Goal: Information Seeking & Learning: Find specific page/section

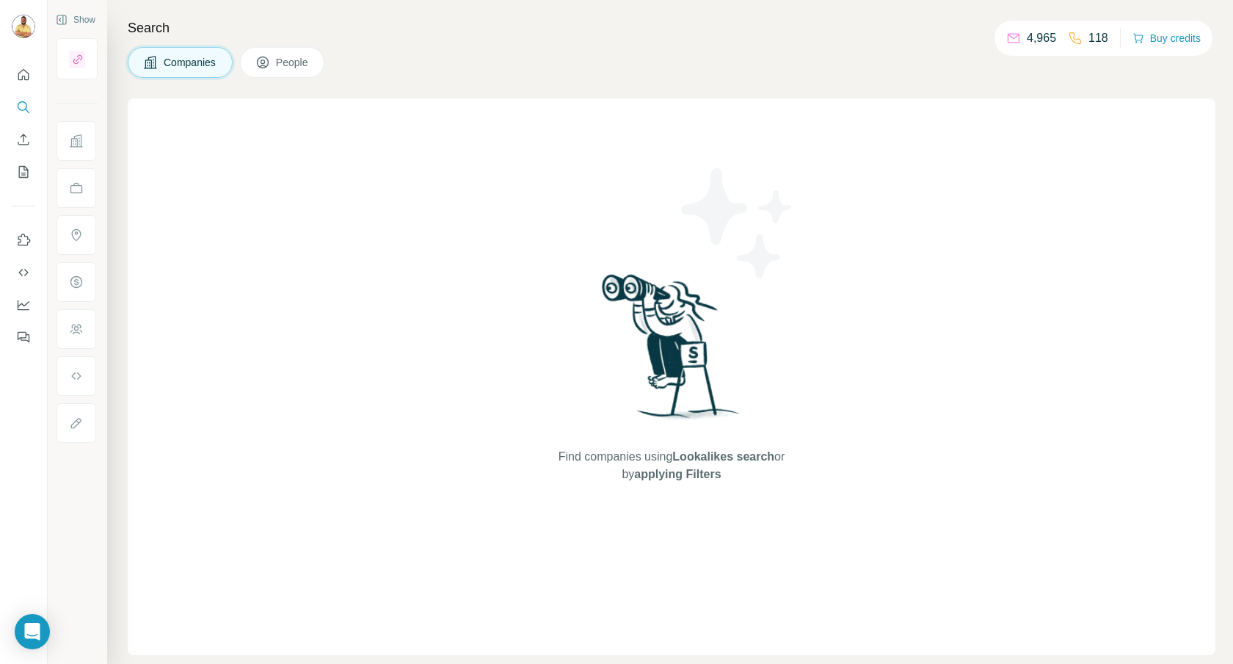
click at [269, 65] on icon at bounding box center [263, 63] width 12 height 12
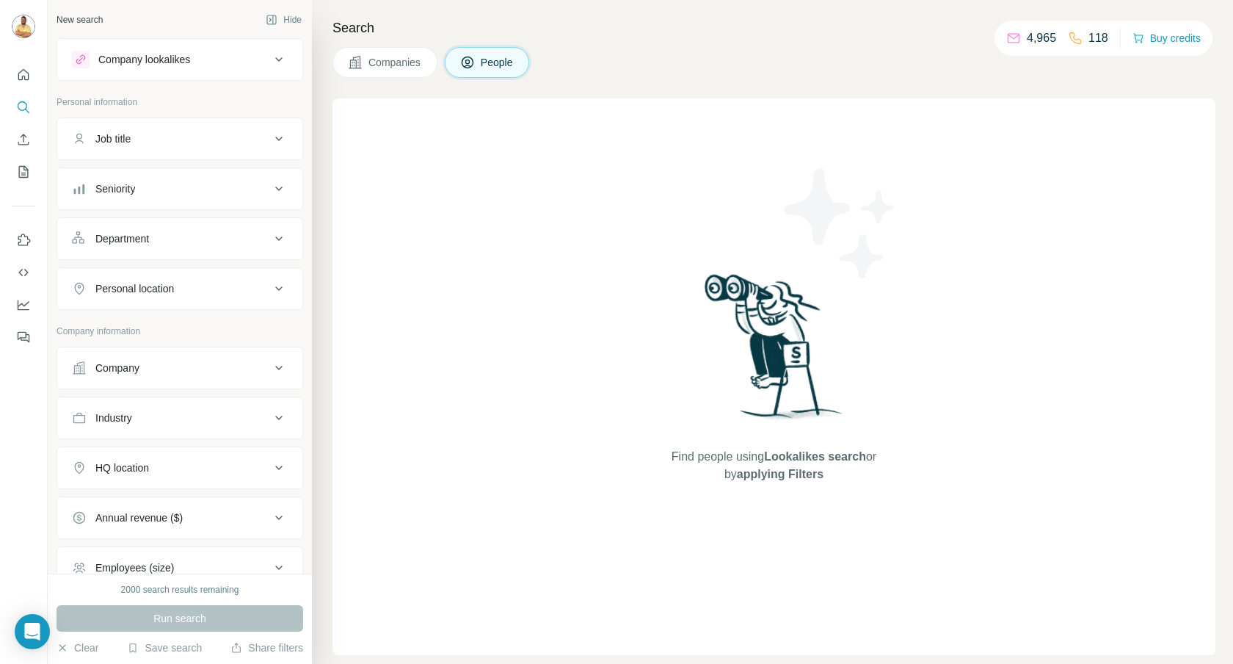
scroll to position [156, 0]
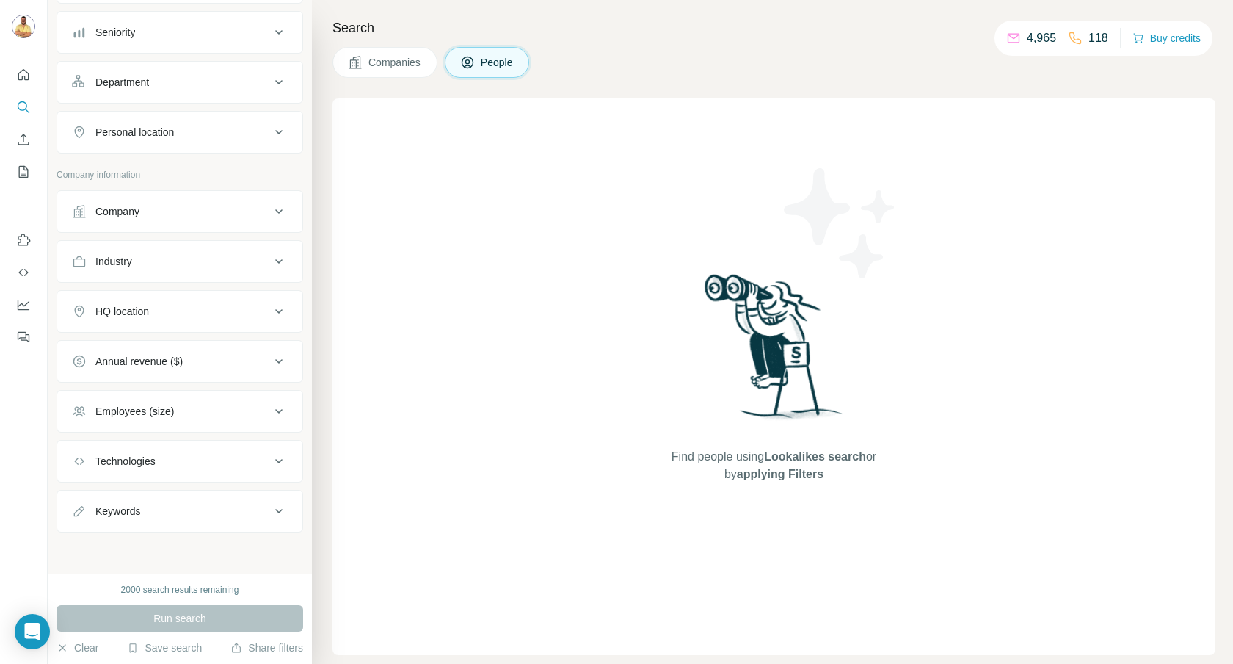
click at [578, 72] on div "Companies People" at bounding box center [774, 62] width 883 height 31
click at [371, 54] on button "Companies" at bounding box center [385, 62] width 105 height 31
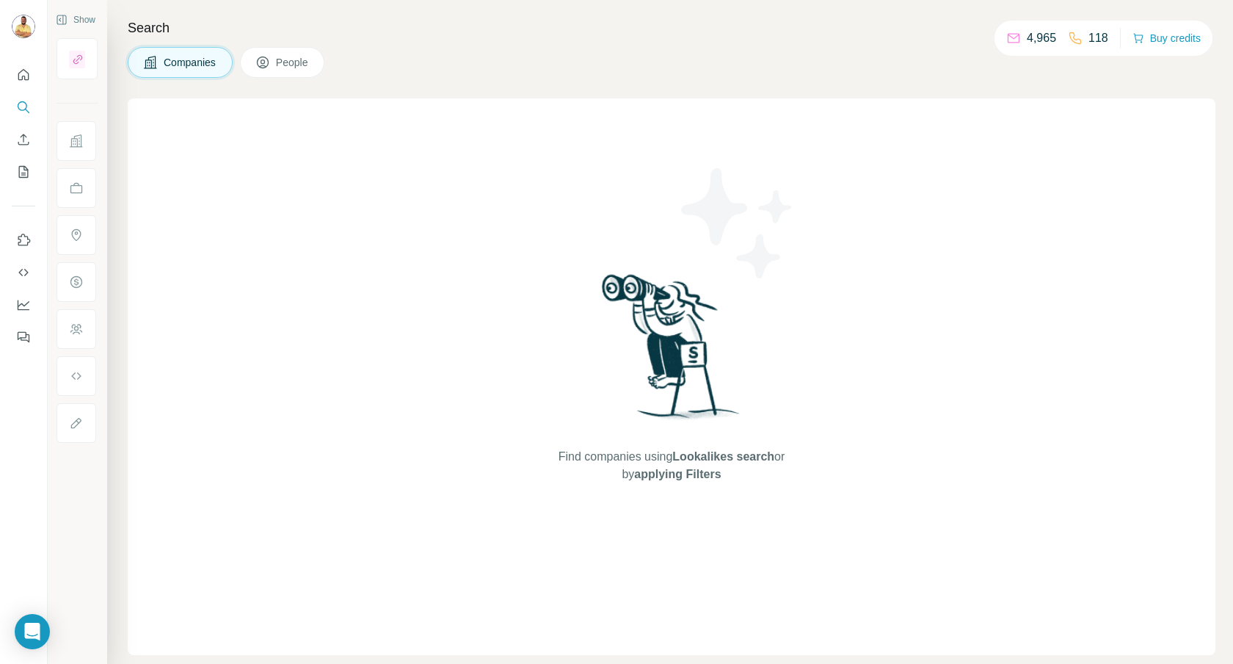
click at [161, 79] on div "Search Companies People Find companies using Lookalikes search or by applying F…" at bounding box center [670, 332] width 1126 height 664
click at [181, 68] on span "Companies" at bounding box center [191, 62] width 54 height 15
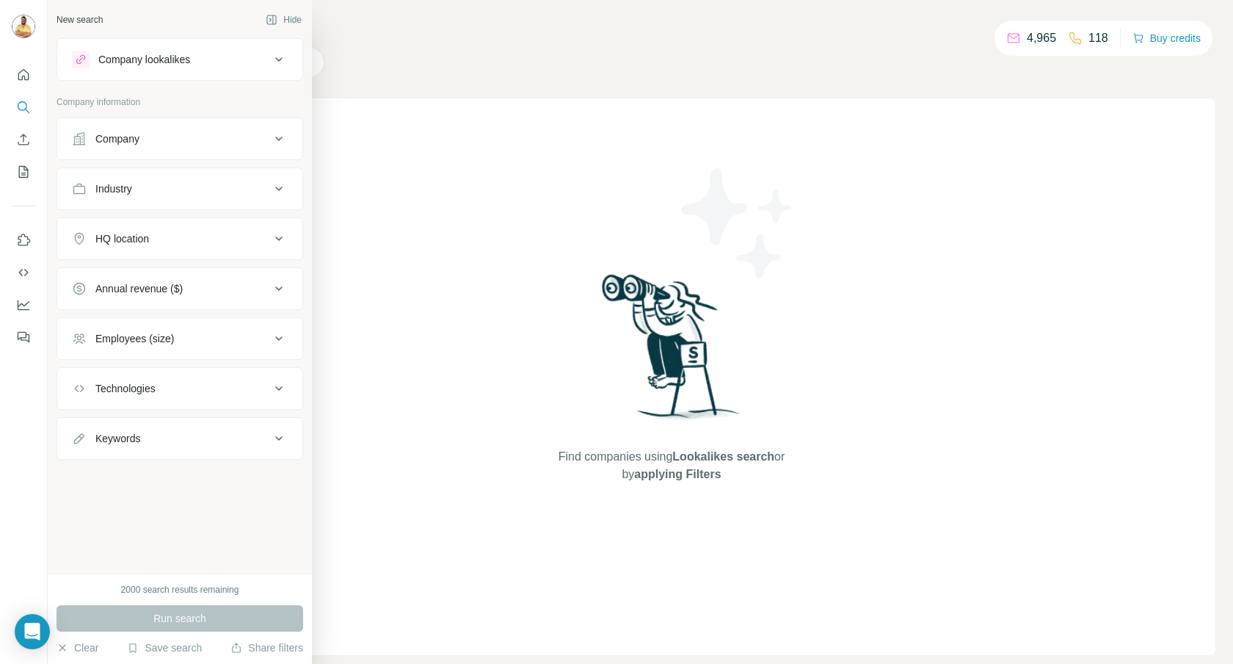
click at [250, 339] on div "Employees (size)" at bounding box center [171, 338] width 198 height 15
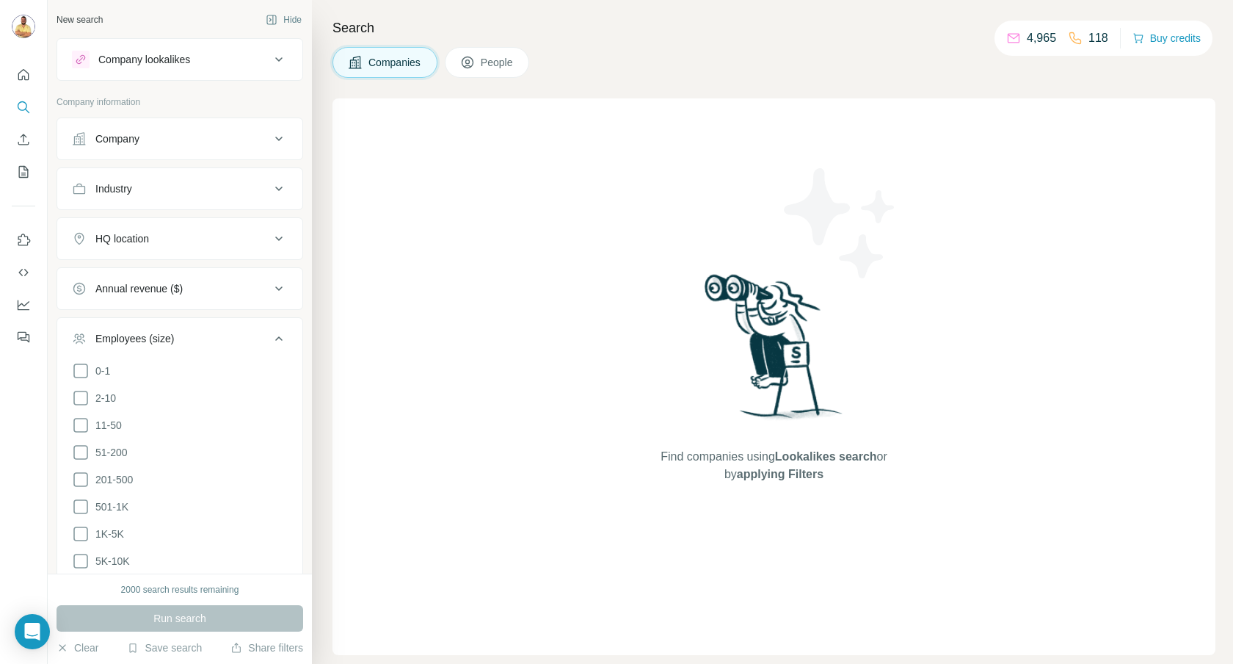
click at [399, 341] on div "Find companies using Lookalikes search or by applying Filters" at bounding box center [774, 376] width 883 height 556
click at [264, 343] on div "Employees (size)" at bounding box center [171, 338] width 198 height 15
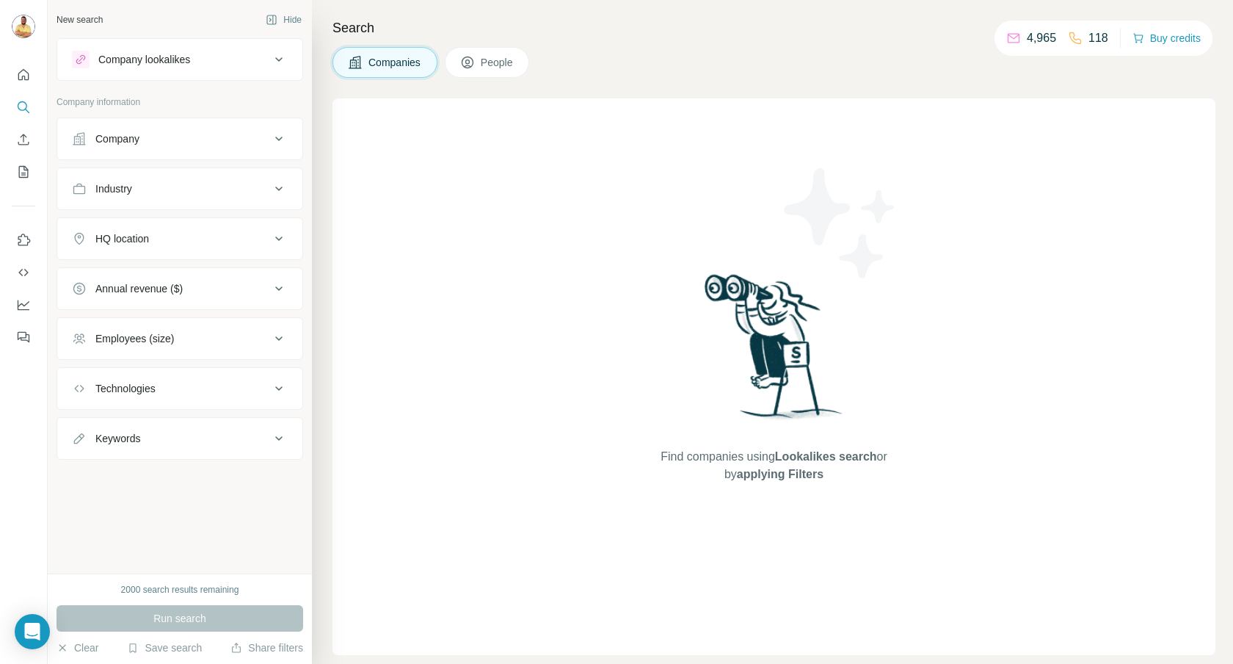
click at [202, 392] on div "Technologies" at bounding box center [171, 388] width 198 height 15
click at [217, 431] on input "text" at bounding box center [180, 425] width 216 height 26
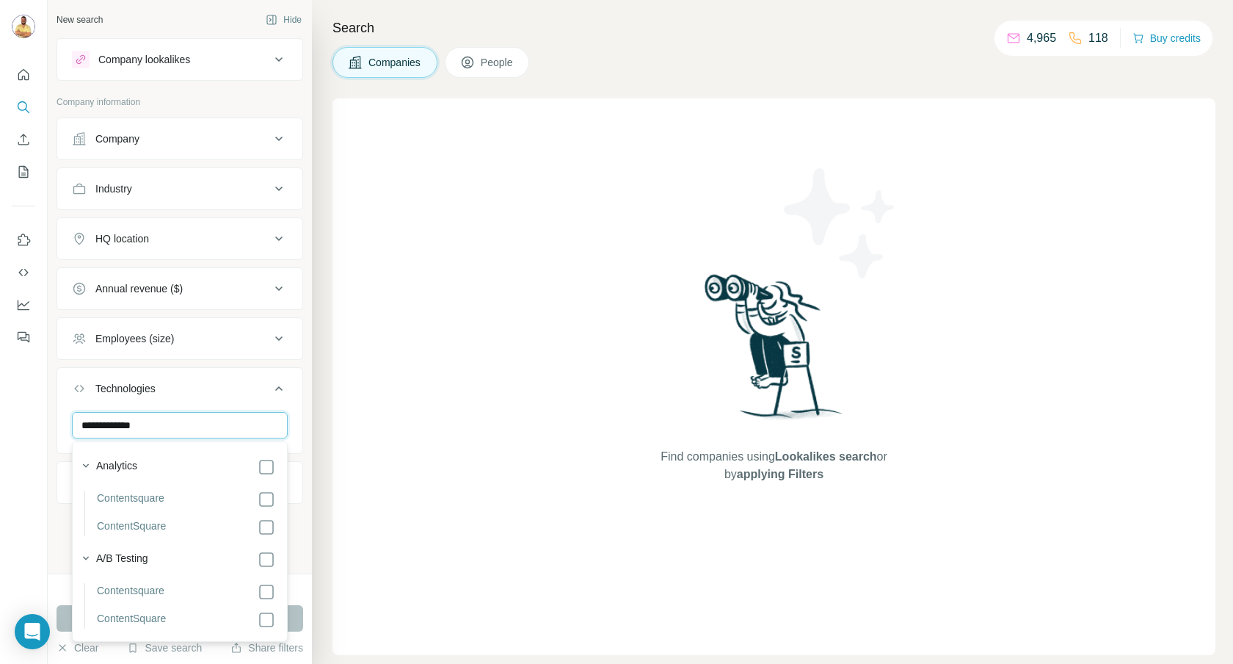
type input "**********"
click at [175, 471] on div "Analytics" at bounding box center [185, 467] width 179 height 18
click at [243, 460] on div "Analytics" at bounding box center [185, 467] width 179 height 18
click at [294, 360] on ul "**********" at bounding box center [180, 336] width 247 height 438
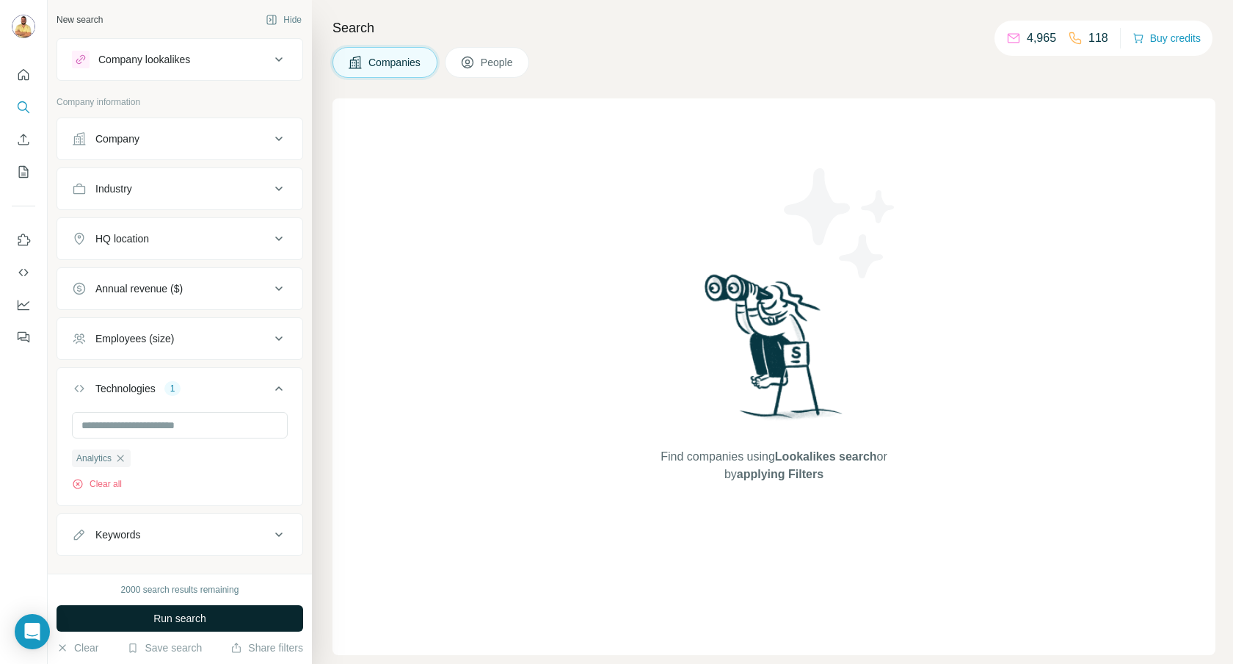
click at [190, 612] on span "Run search" at bounding box center [179, 618] width 53 height 15
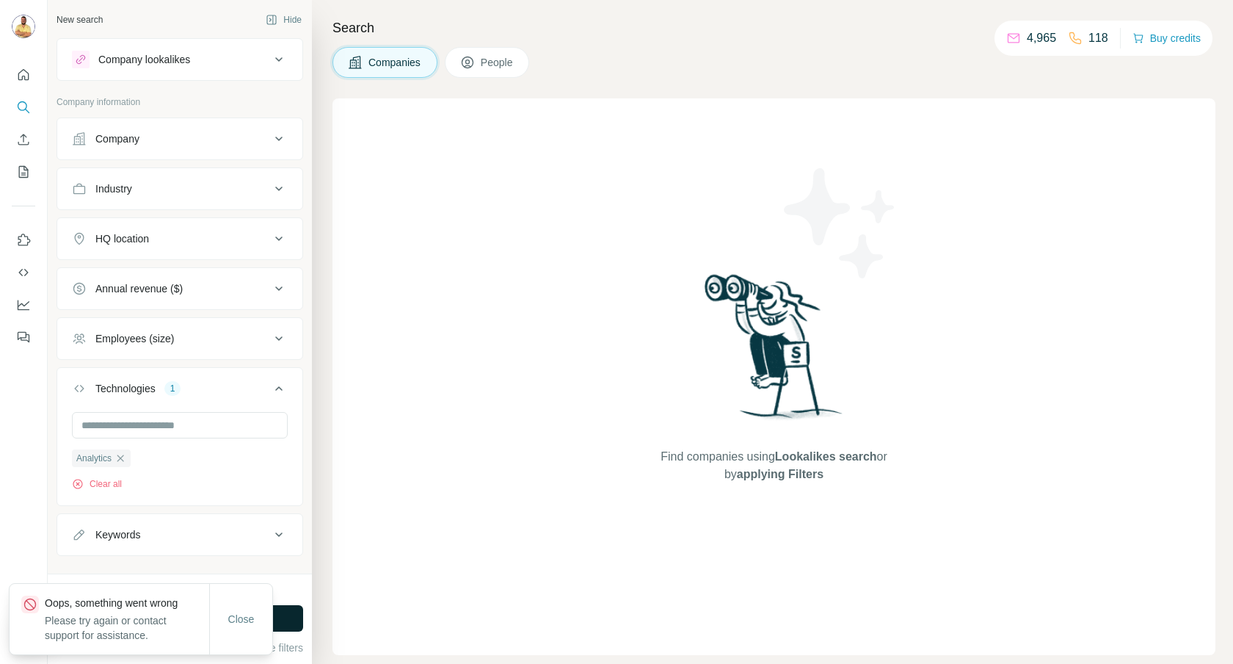
click at [287, 618] on button "Run search" at bounding box center [180, 618] width 247 height 26
click at [247, 625] on span "Close" at bounding box center [241, 618] width 26 height 15
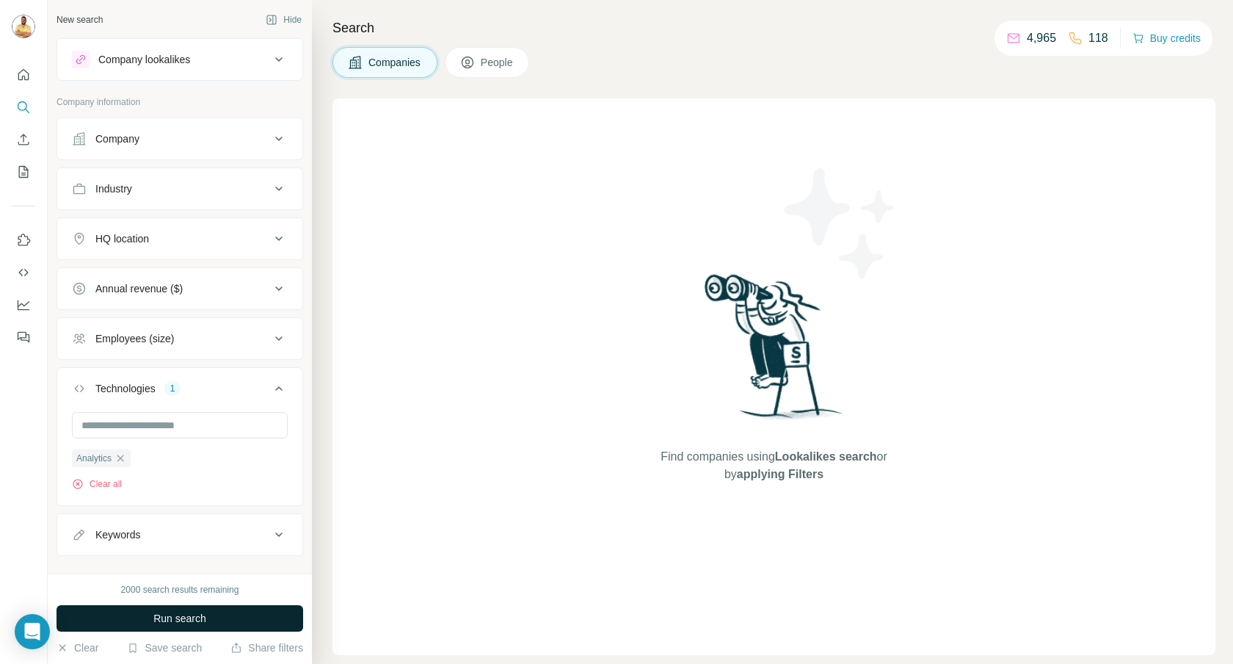
click at [191, 620] on span "Run search" at bounding box center [179, 618] width 53 height 15
click at [153, 235] on div "HQ location" at bounding box center [171, 238] width 198 height 15
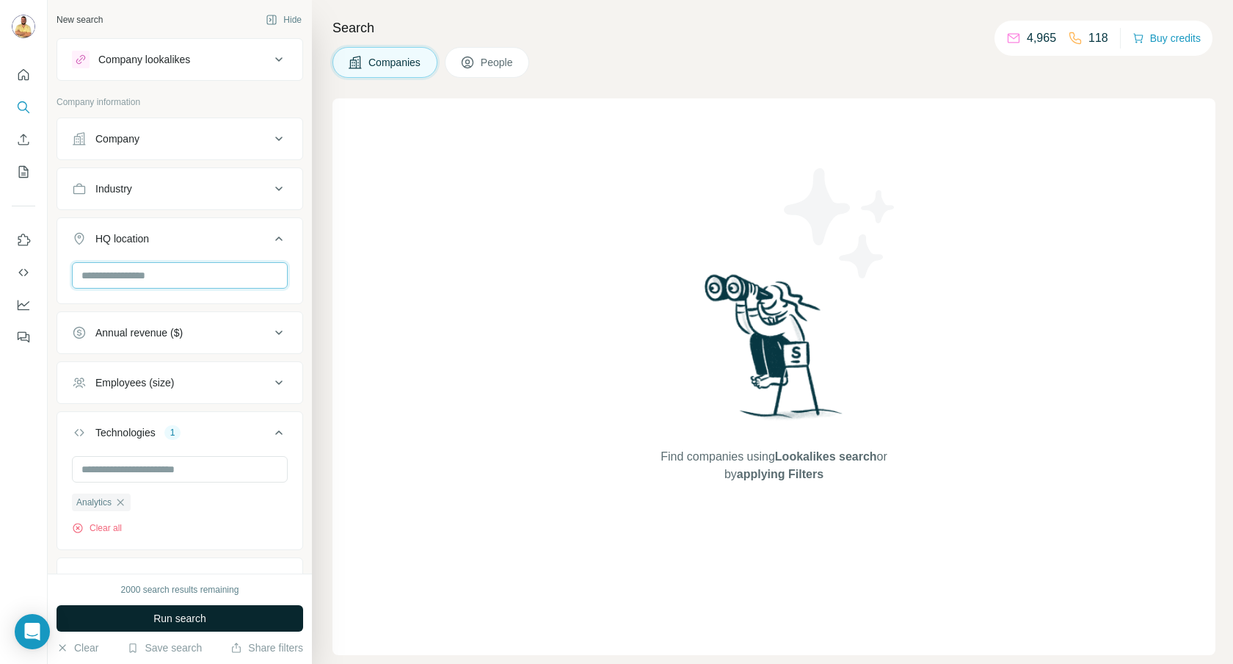
click at [145, 287] on input "text" at bounding box center [180, 275] width 216 height 26
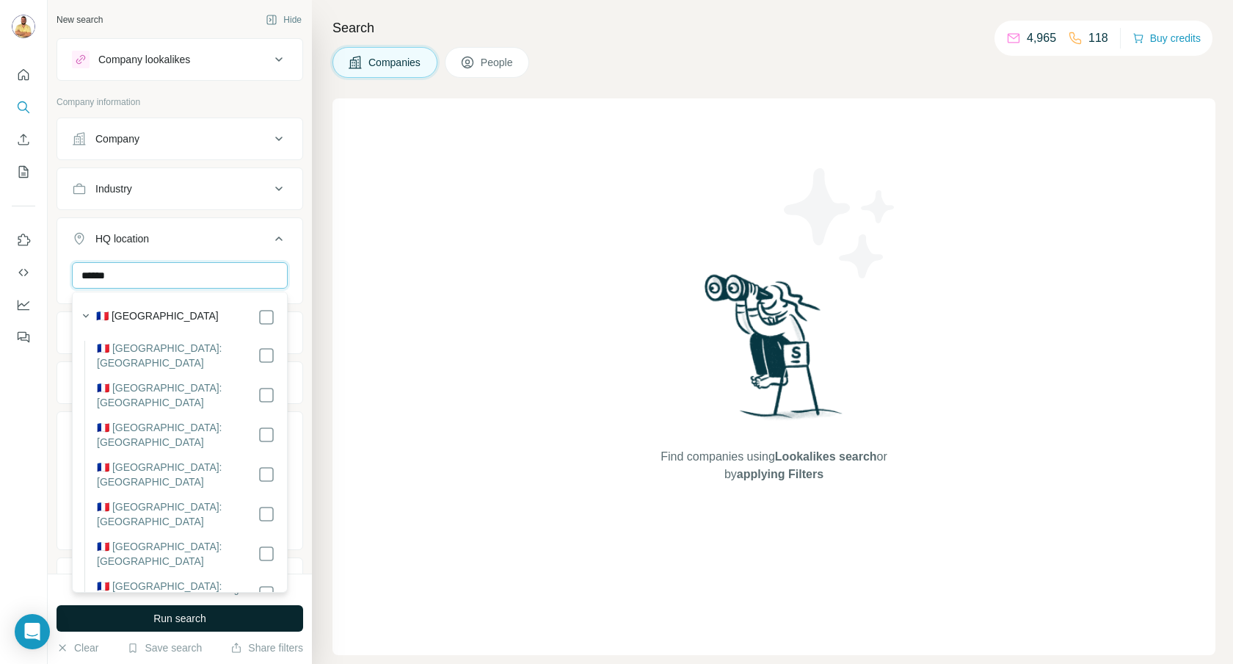
type input "******"
click at [188, 308] on div "🇫🇷 [GEOGRAPHIC_DATA]" at bounding box center [176, 315] width 200 height 21
click at [174, 312] on div "🇫🇷 [GEOGRAPHIC_DATA]" at bounding box center [185, 317] width 179 height 18
click at [132, 316] on label "🇫🇷 [GEOGRAPHIC_DATA]" at bounding box center [157, 317] width 123 height 18
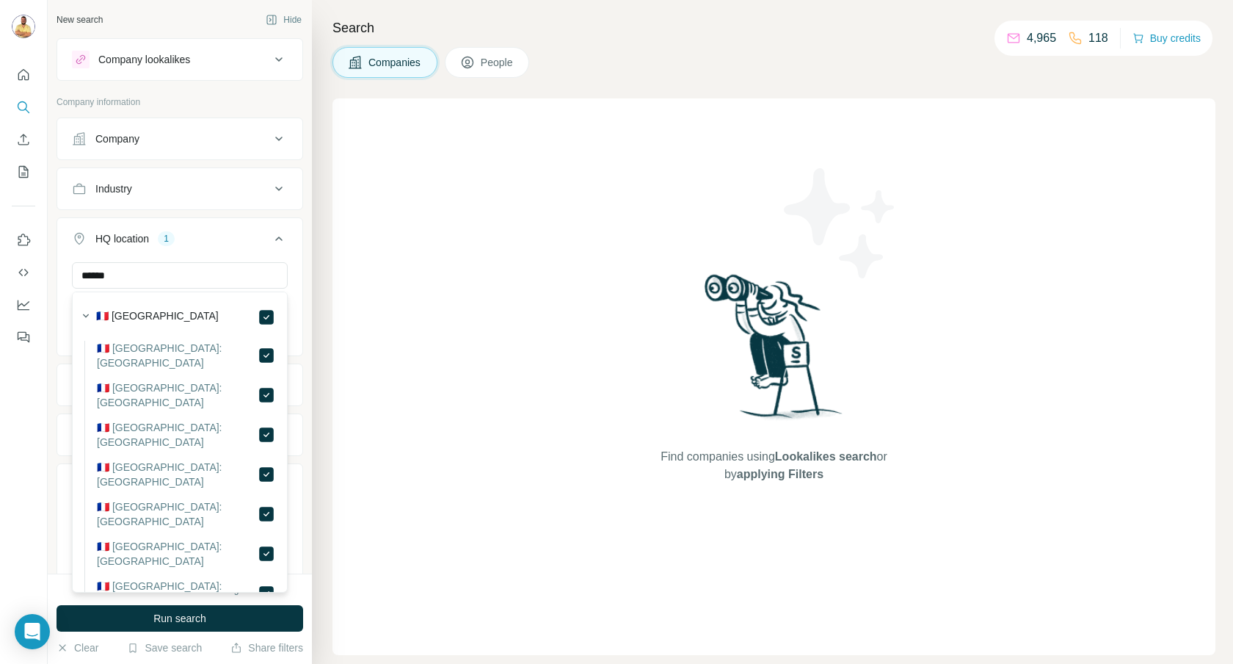
click at [239, 232] on div "HQ location 1" at bounding box center [171, 238] width 198 height 15
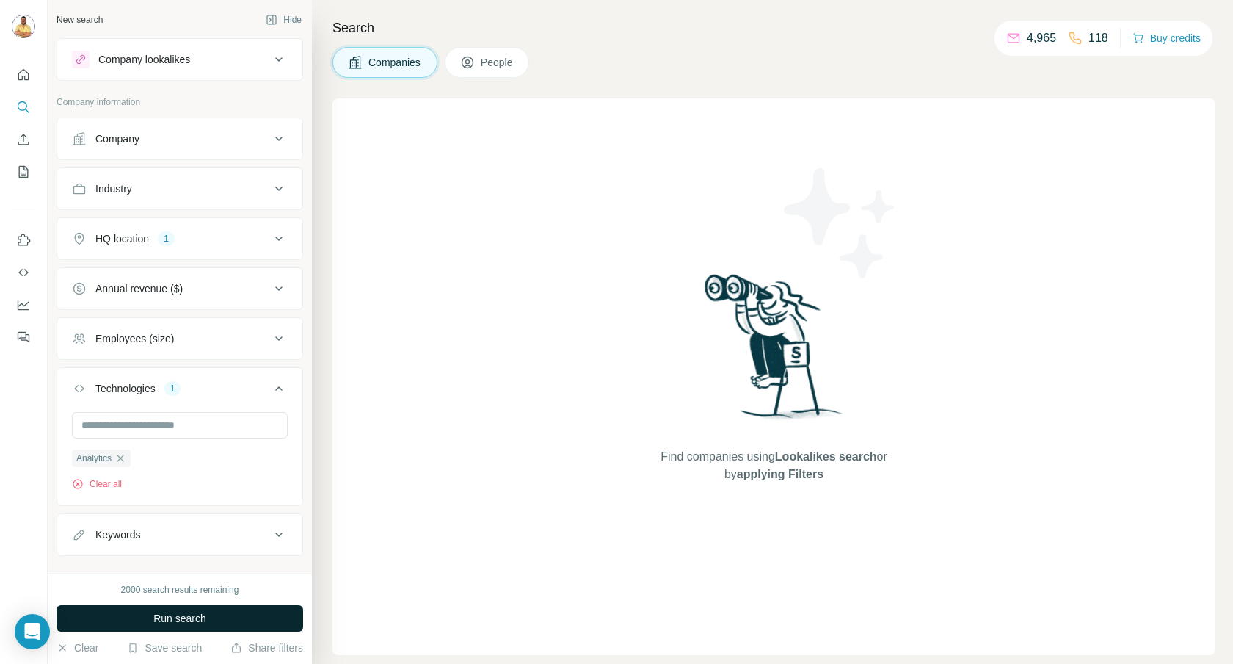
click at [164, 618] on span "Run search" at bounding box center [179, 618] width 53 height 15
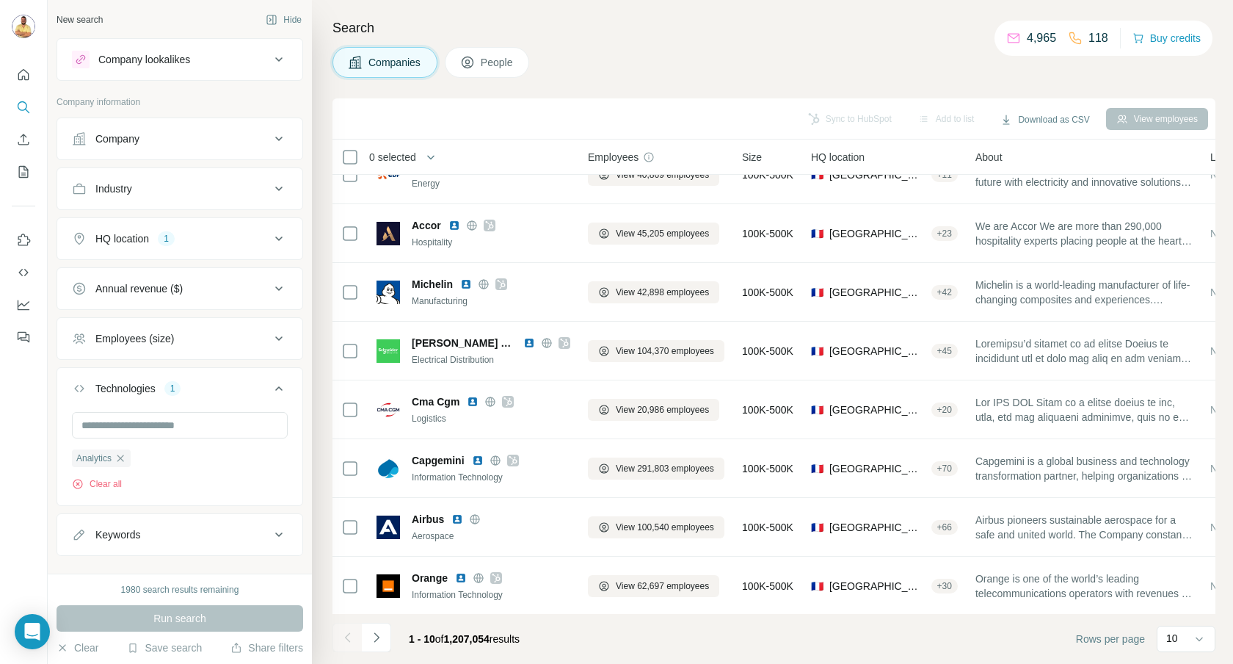
scroll to position [148, 0]
click at [1163, 633] on div "10" at bounding box center [1186, 638] width 59 height 26
click at [1181, 526] on p "60" at bounding box center [1175, 526] width 12 height 15
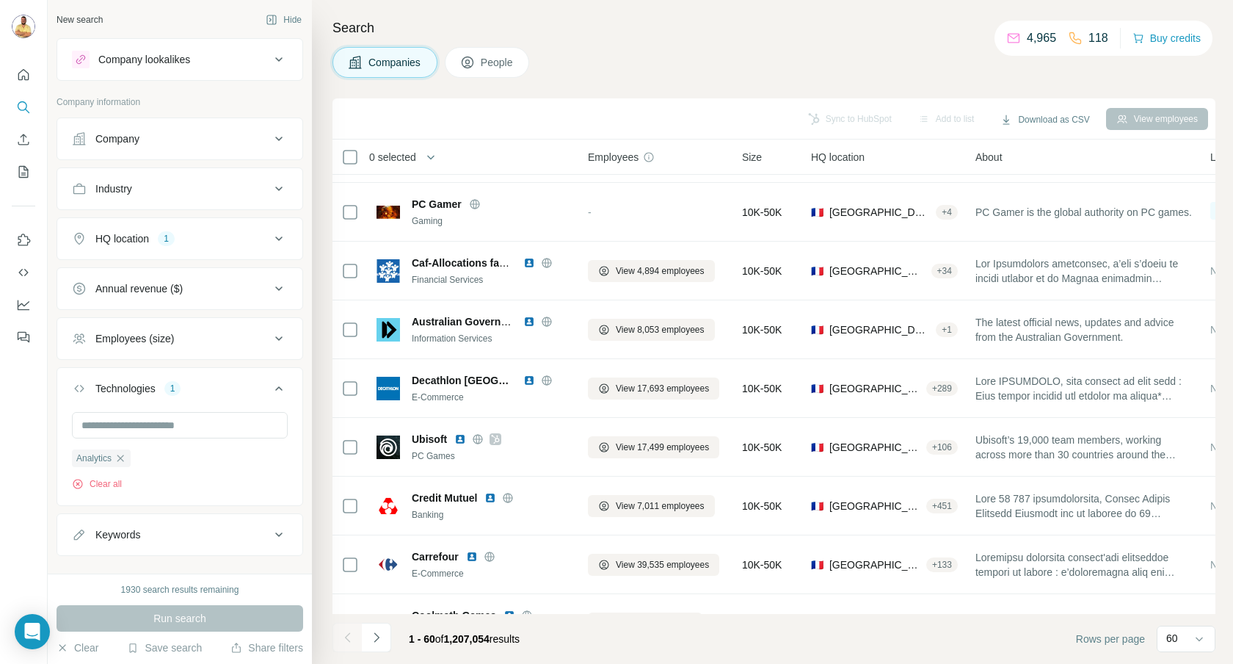
scroll to position [2991, 0]
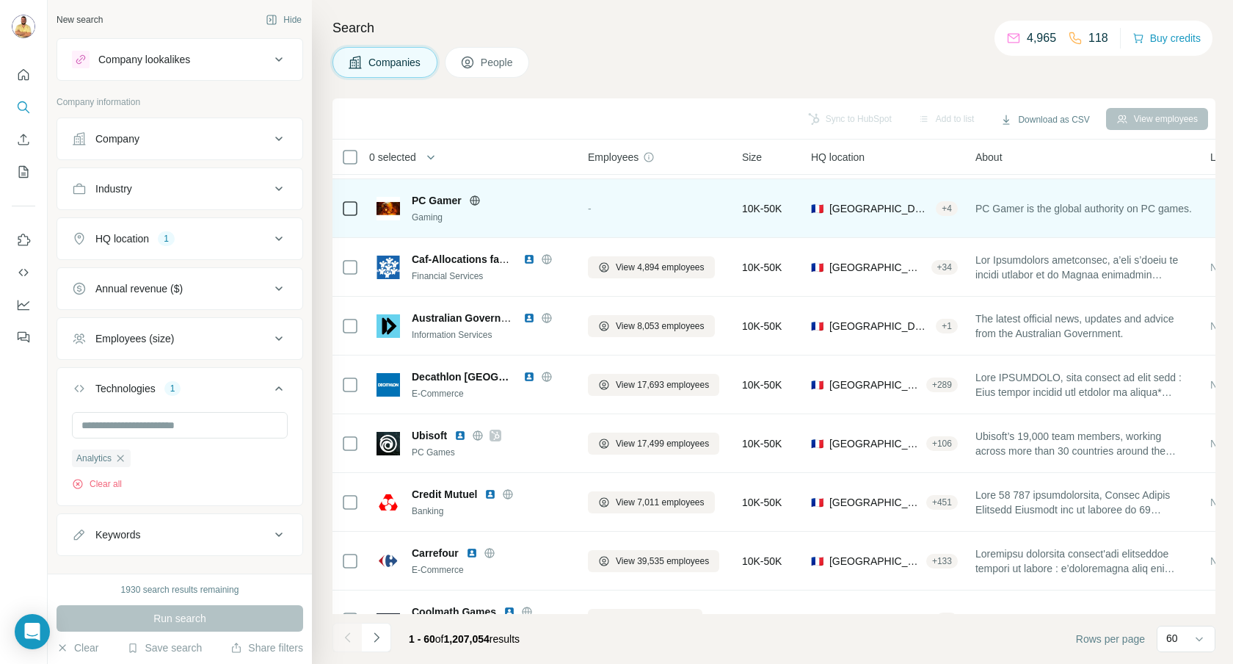
click at [478, 199] on icon at bounding box center [475, 201] width 12 height 12
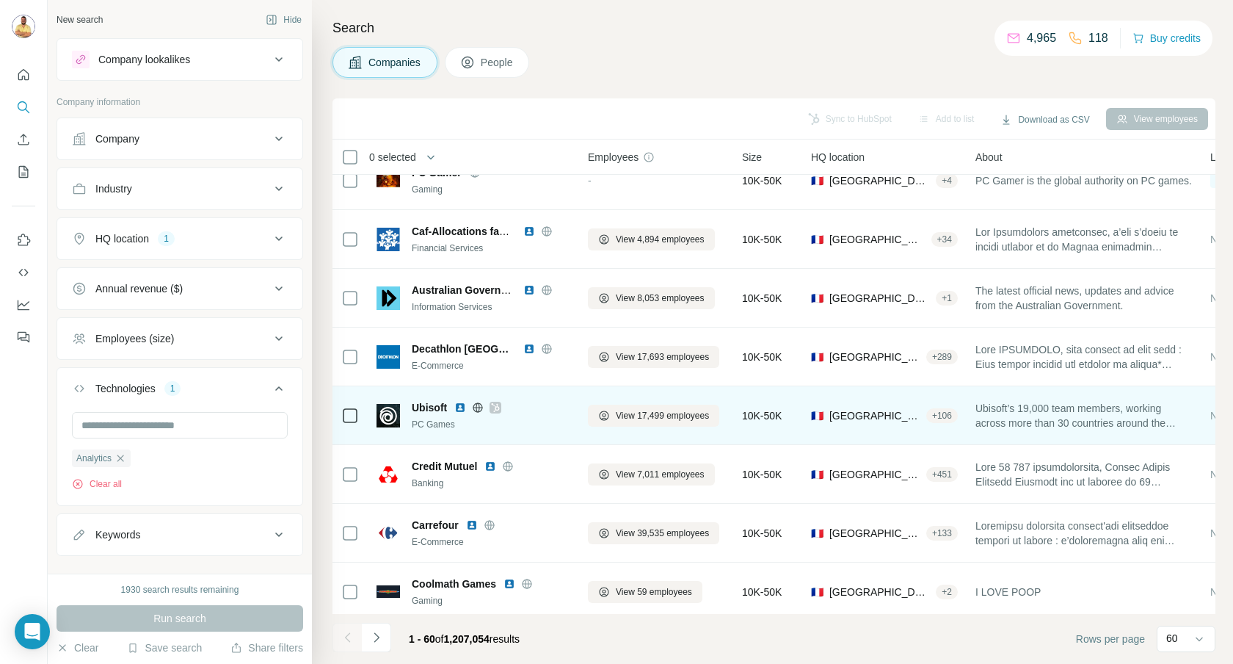
scroll to position [3026, 0]
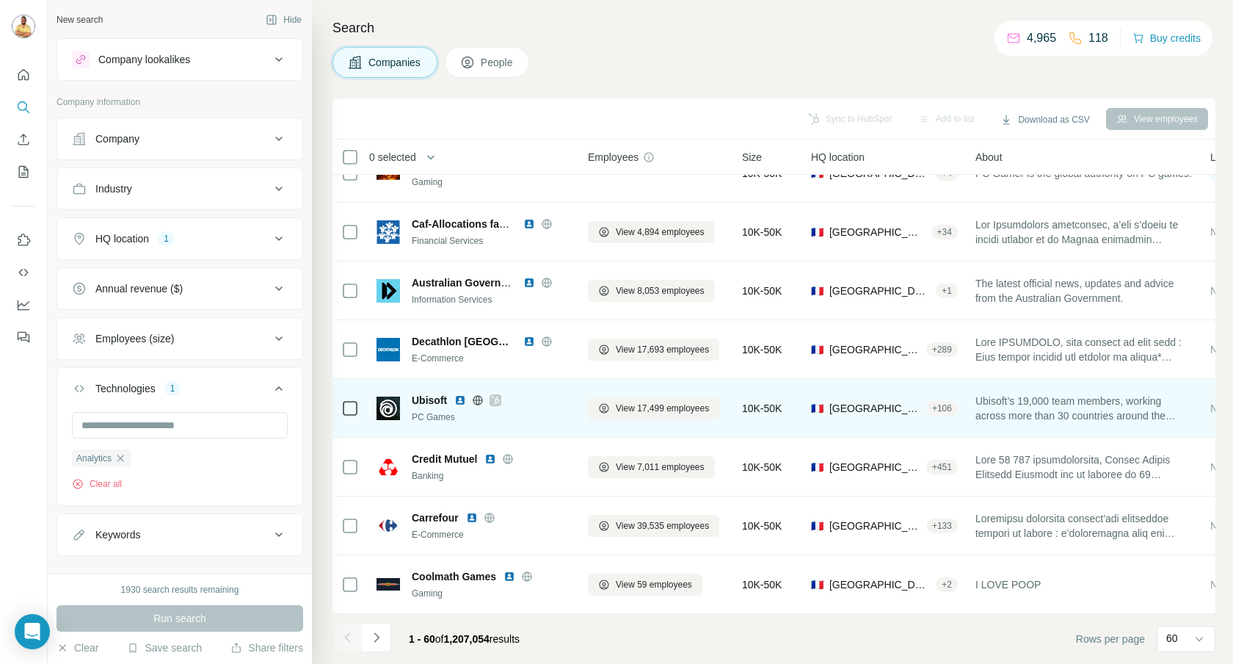
click at [495, 396] on icon at bounding box center [495, 400] width 9 height 12
click at [481, 399] on icon at bounding box center [478, 399] width 10 height 1
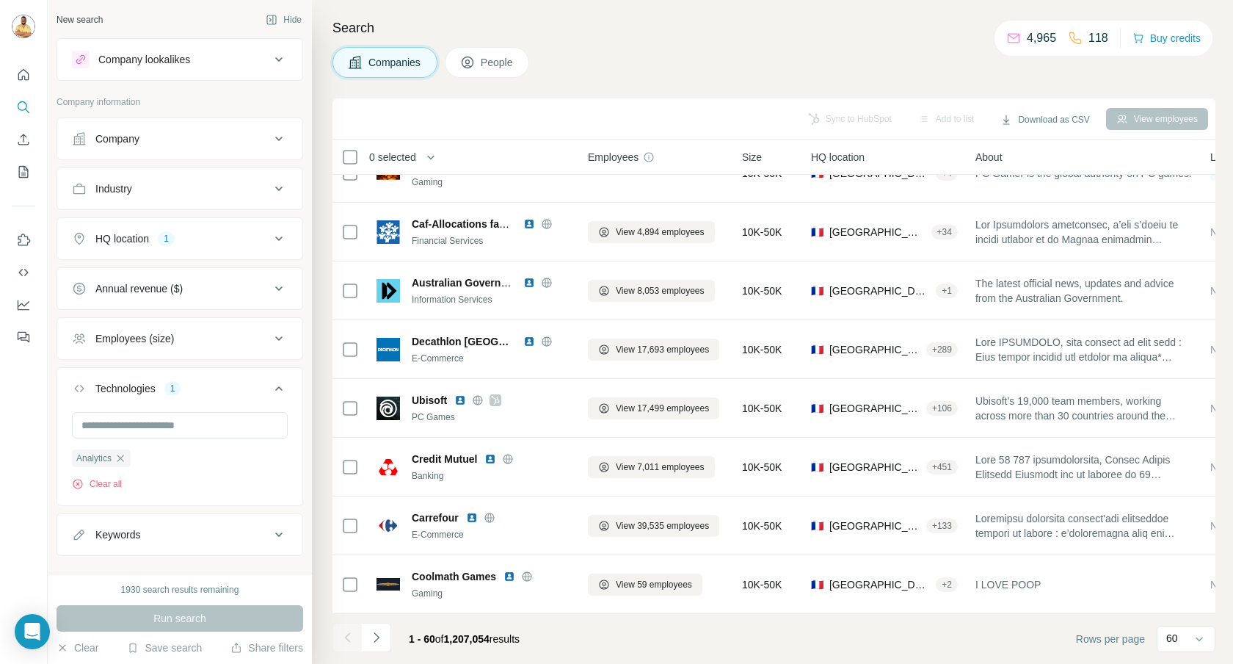
scroll to position [3085, 0]
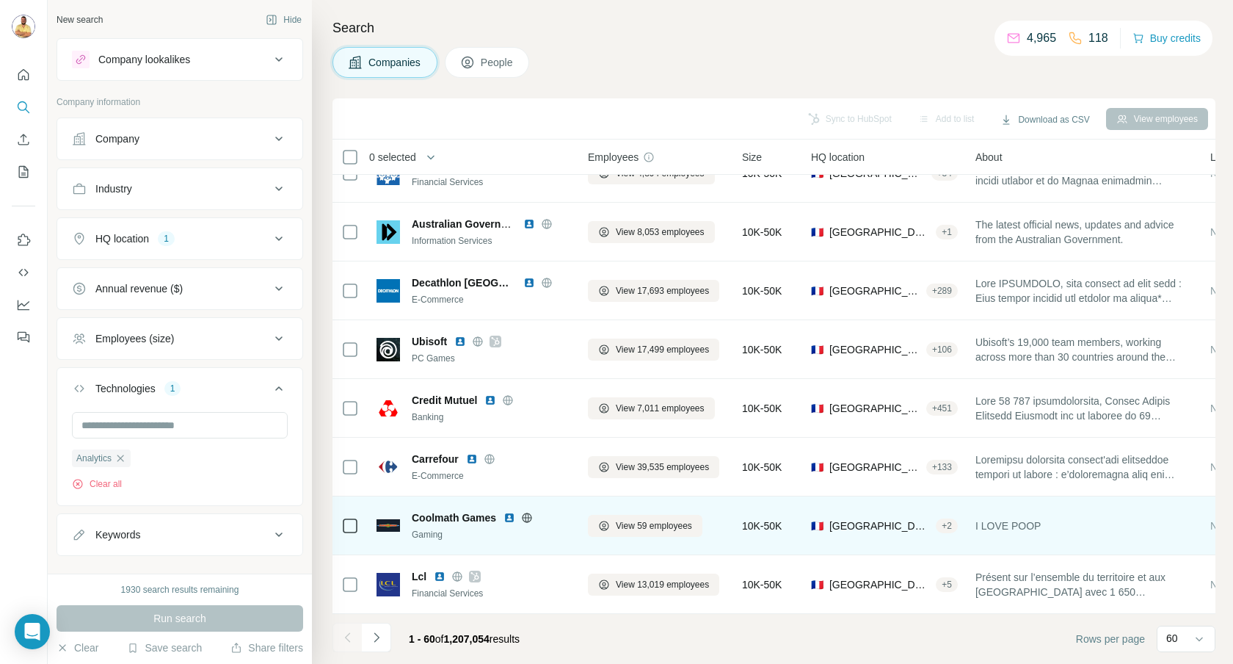
click at [529, 514] on icon at bounding box center [527, 518] width 12 height 12
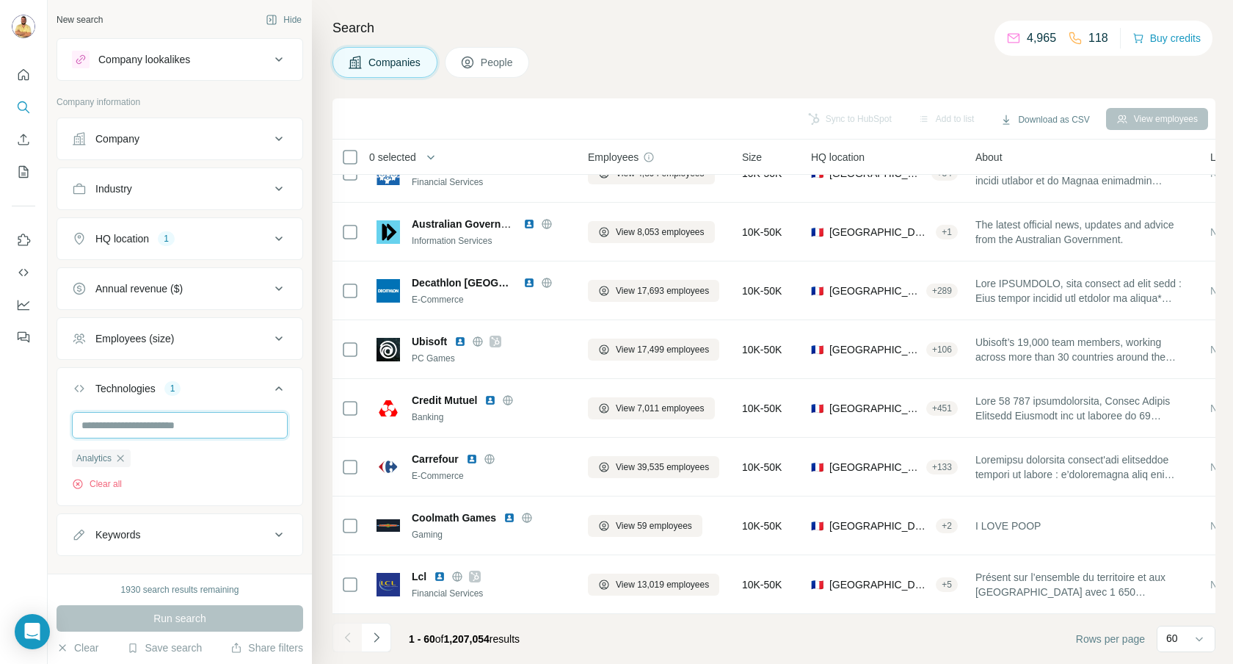
click at [148, 423] on input "text" at bounding box center [180, 425] width 216 height 26
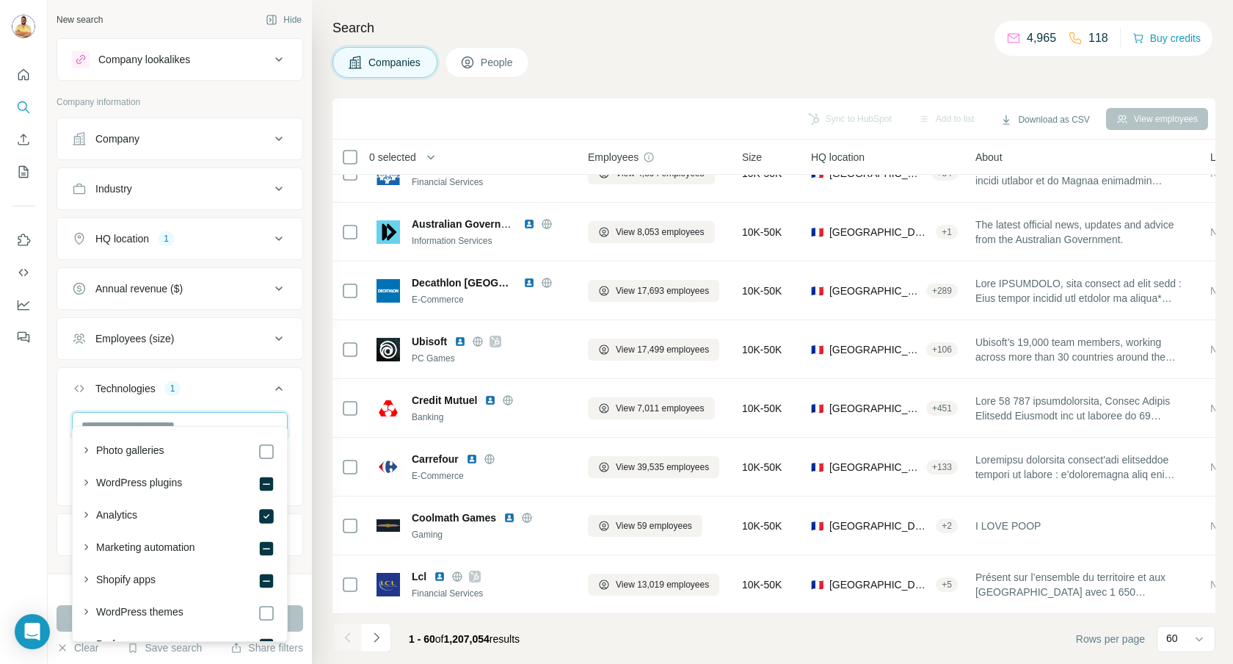
scroll to position [23, 0]
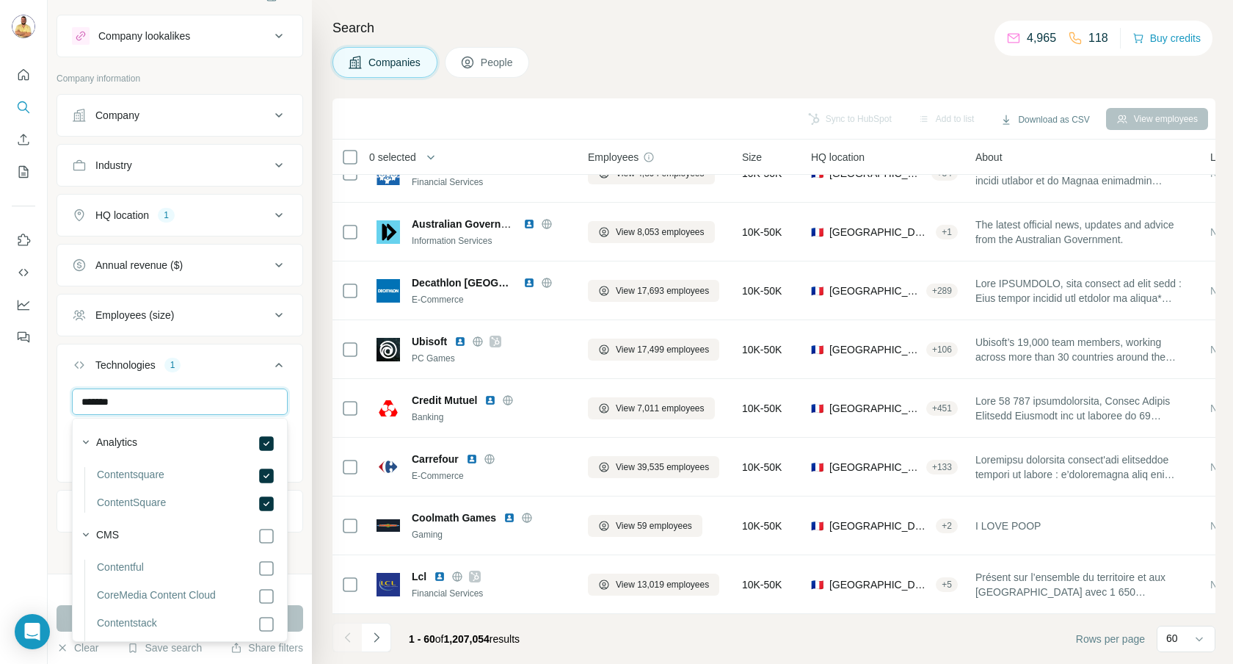
type input "*******"
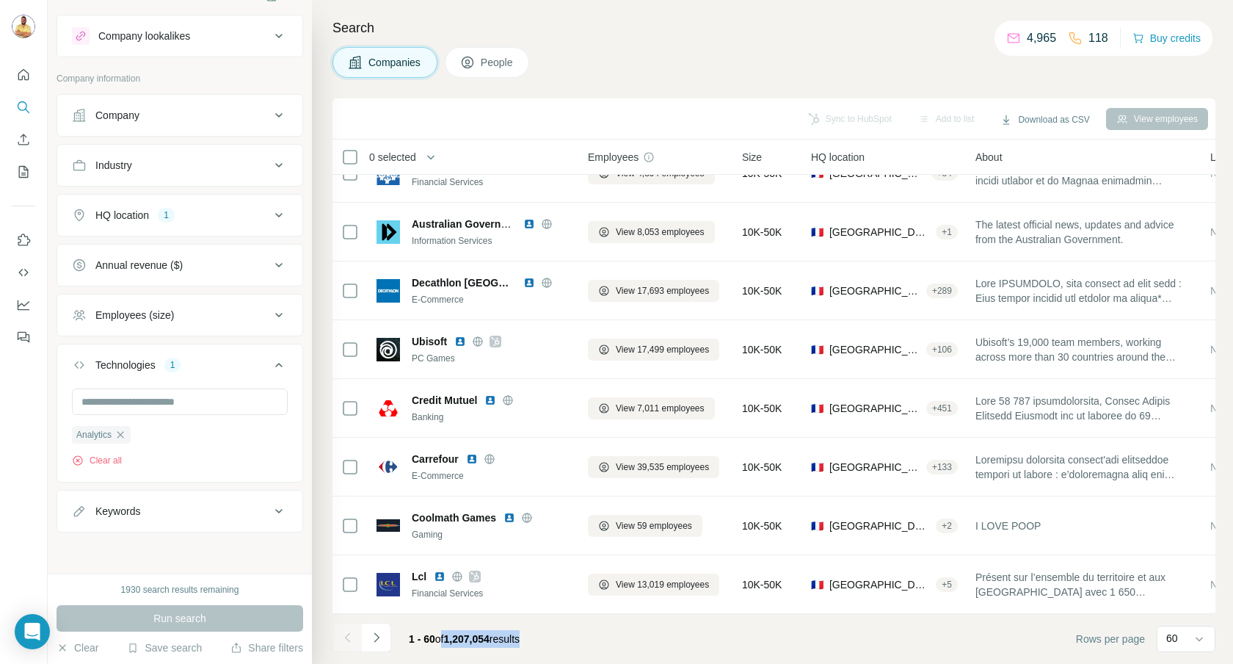
click at [556, 638] on footer "1 - 60 of 1,207,054 results Rows per page 60" at bounding box center [774, 639] width 883 height 50
click at [123, 434] on icon "button" at bounding box center [120, 434] width 7 height 7
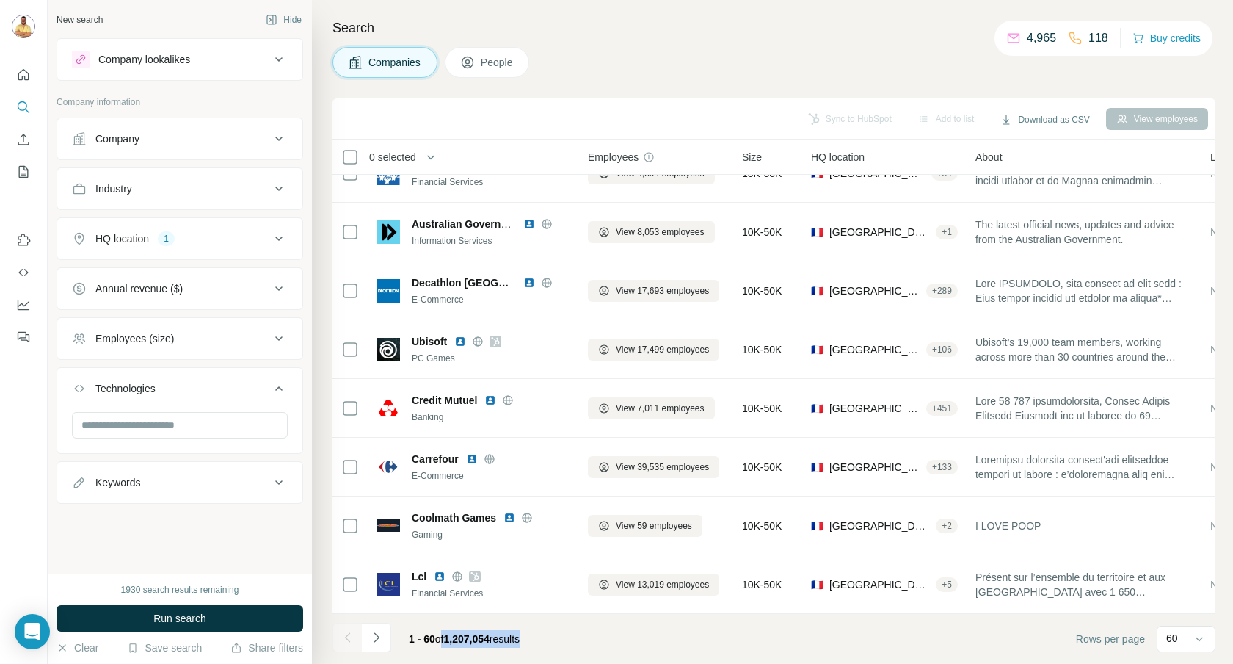
scroll to position [0, 0]
click at [131, 402] on button "Technologies" at bounding box center [179, 391] width 245 height 41
click at [117, 434] on div "Keywords" at bounding box center [117, 438] width 45 height 15
click at [146, 389] on div "Technologies" at bounding box center [125, 388] width 60 height 15
click at [123, 421] on input "text" at bounding box center [180, 425] width 216 height 26
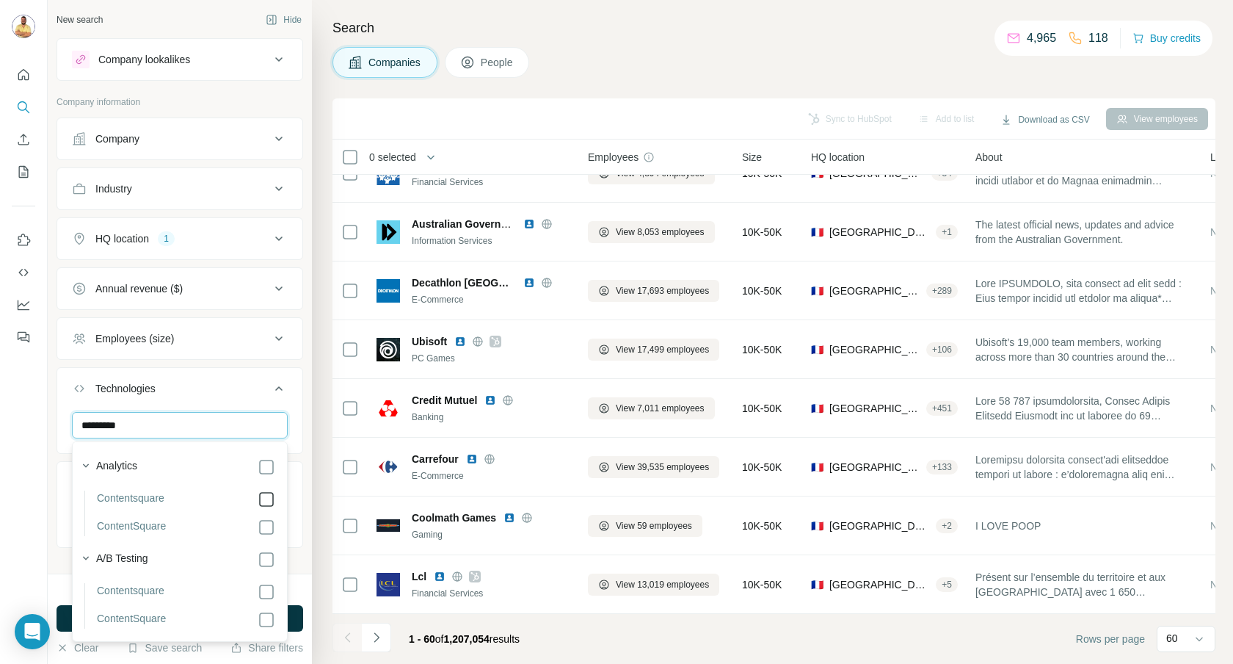
type input "*********"
click at [247, 400] on button "Technologies 2" at bounding box center [179, 391] width 245 height 41
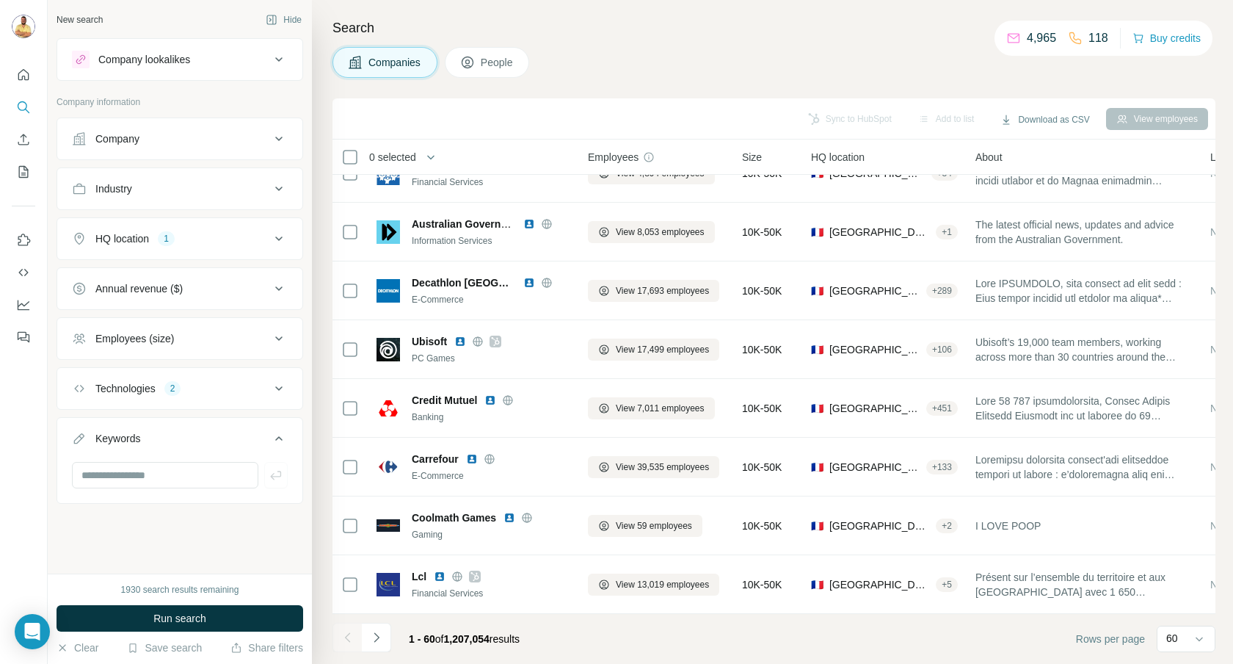
click at [256, 395] on div "Technologies 2" at bounding box center [171, 388] width 198 height 15
click at [236, 460] on icon "button" at bounding box center [233, 457] width 7 height 7
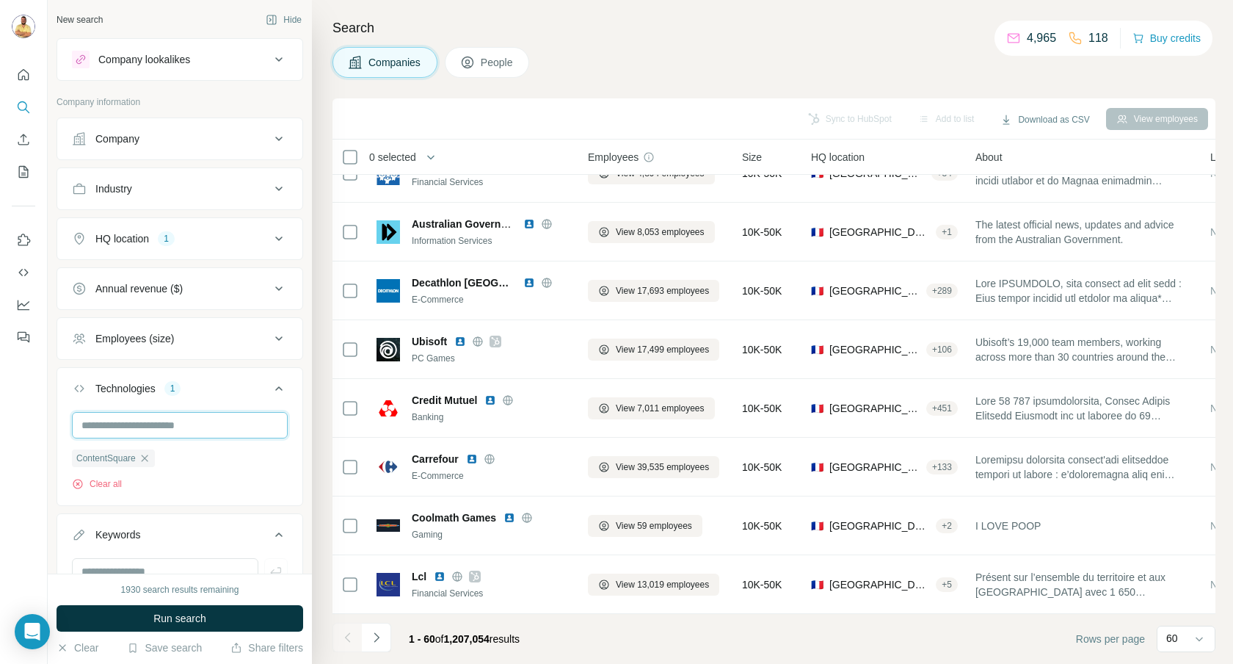
click at [225, 420] on input "text" at bounding box center [180, 425] width 216 height 26
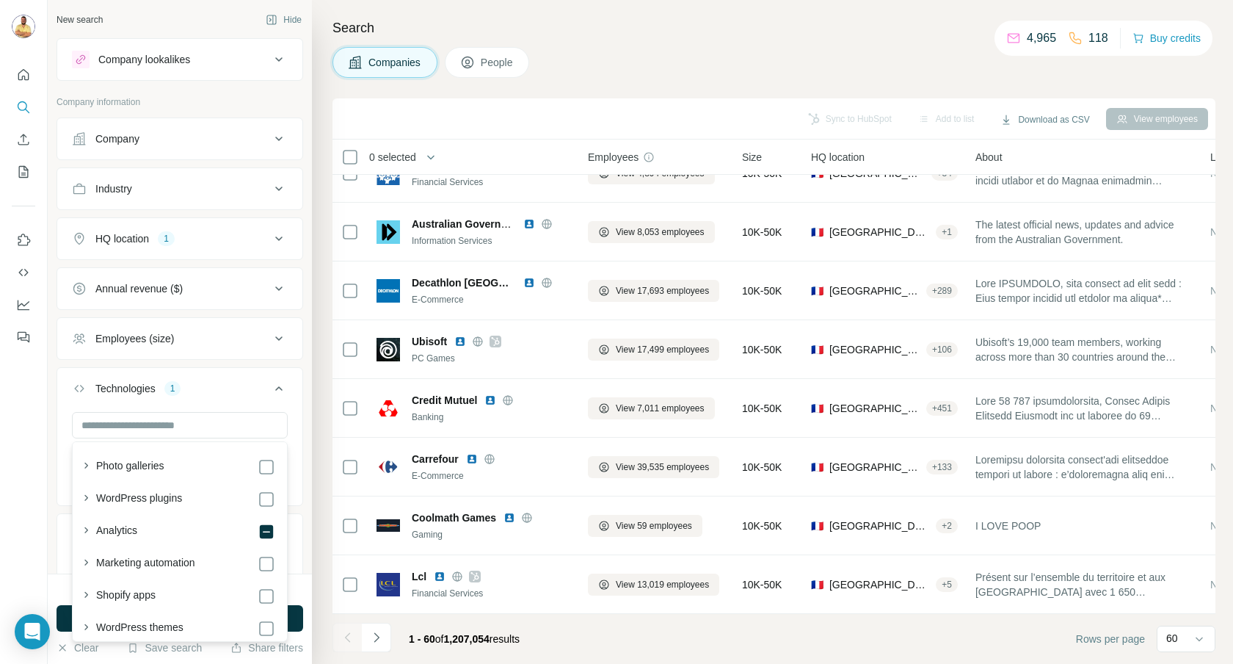
click at [301, 412] on div "ContentSquare Clear all" at bounding box center [179, 457] width 245 height 90
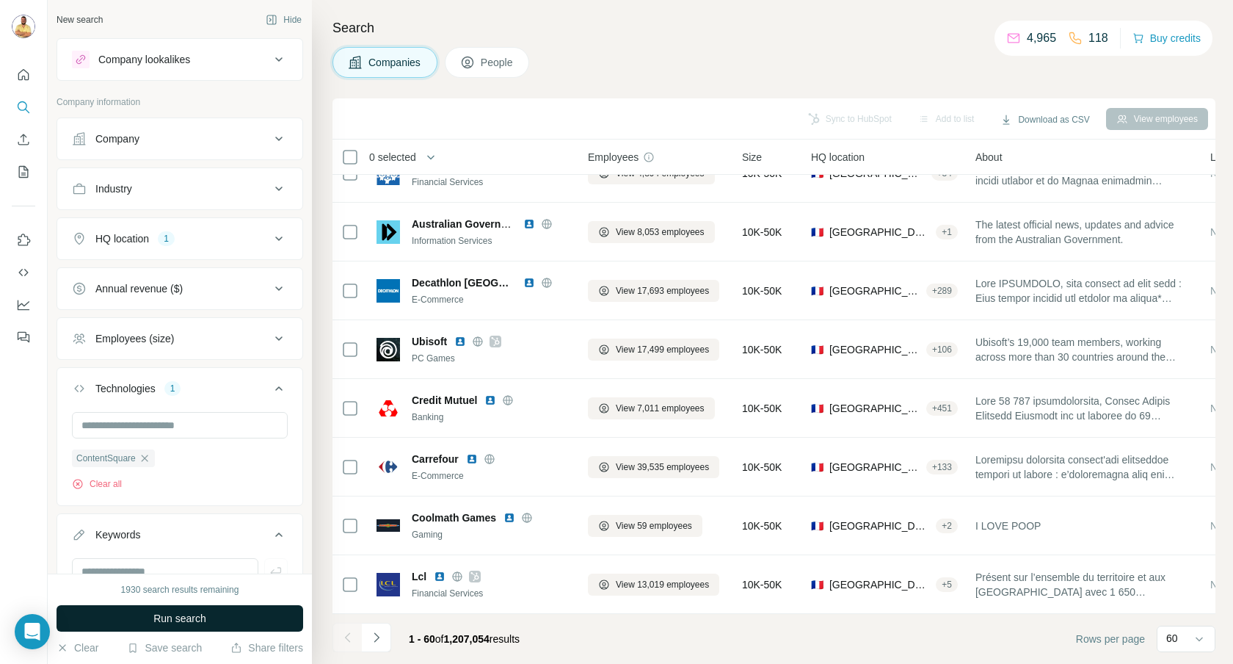
click at [174, 615] on span "Run search" at bounding box center [179, 618] width 53 height 15
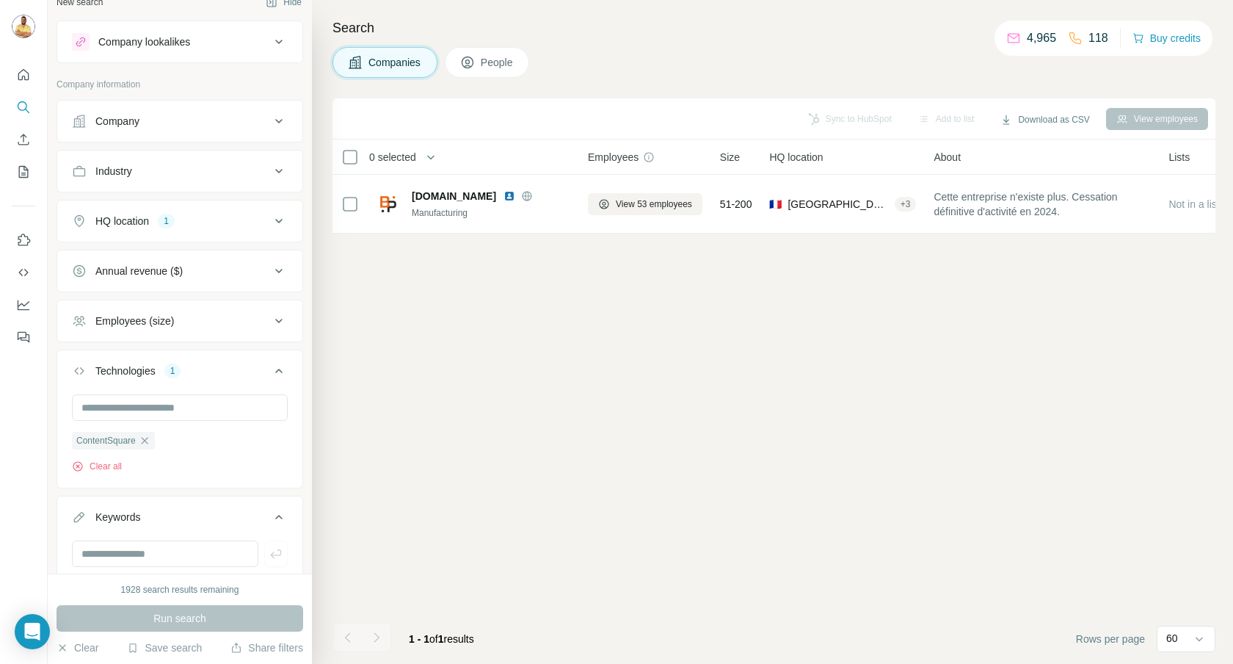
scroll to position [18, 0]
click at [150, 439] on icon "button" at bounding box center [145, 440] width 12 height 12
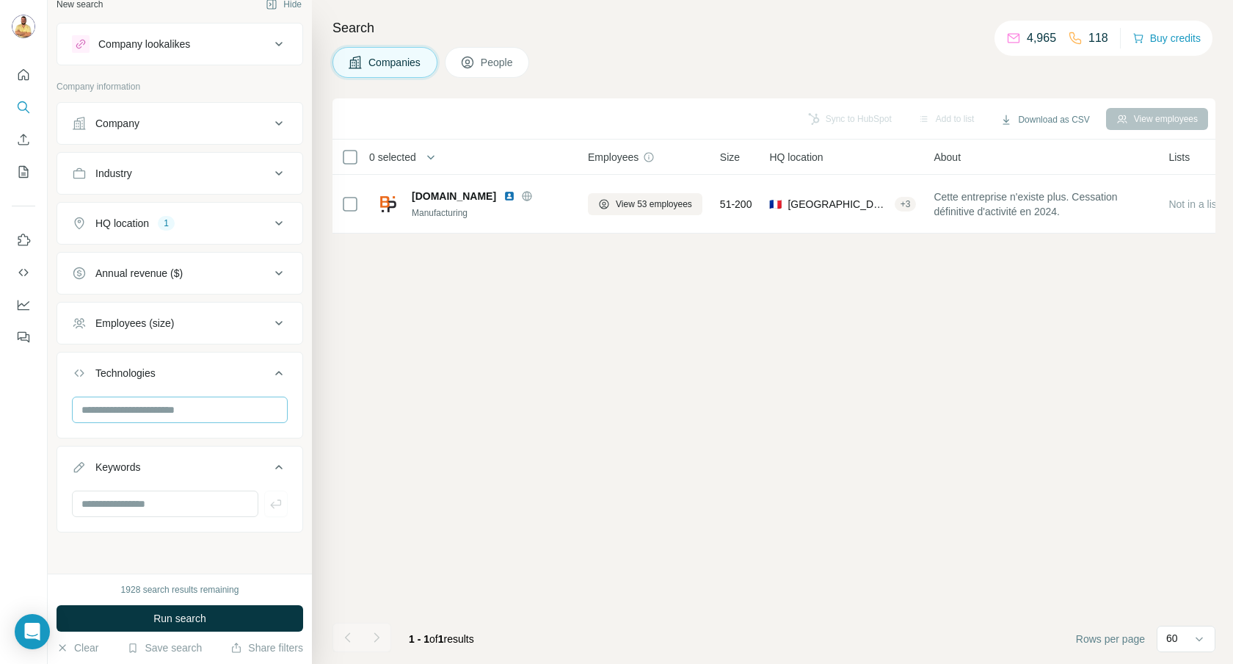
scroll to position [15, 0]
click at [148, 414] on input "text" at bounding box center [180, 409] width 216 height 26
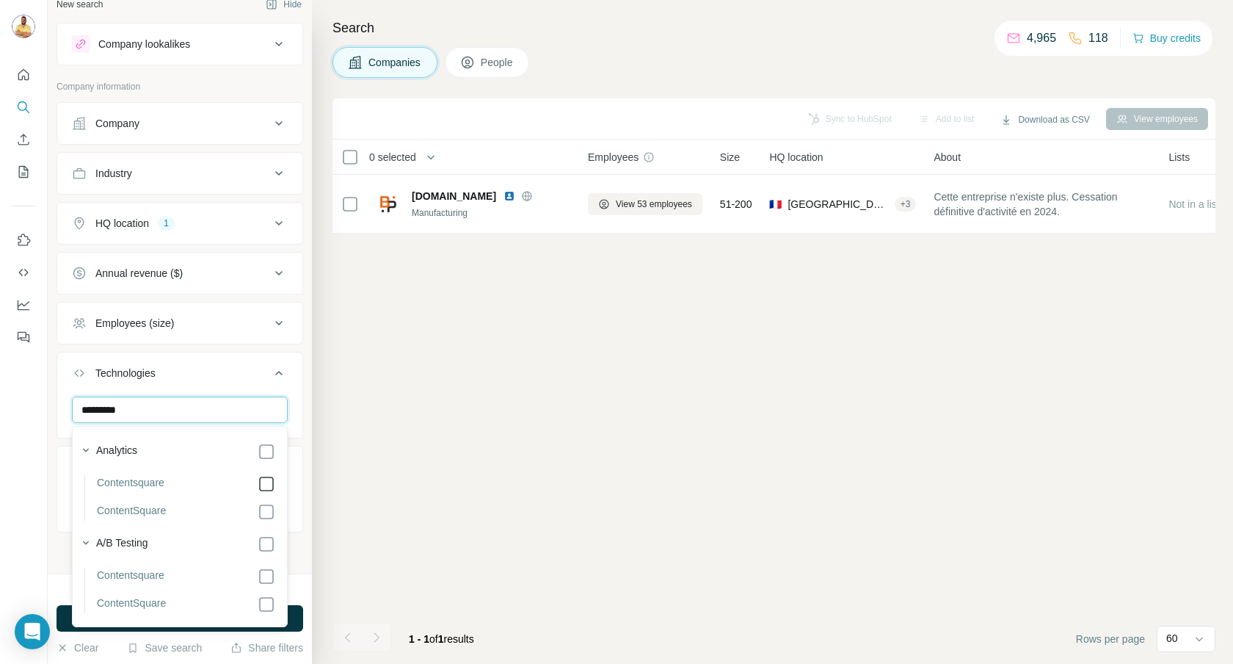
type input "*********"
click at [275, 489] on icon at bounding box center [267, 484] width 18 height 18
click at [301, 393] on button "Technologies 1" at bounding box center [179, 375] width 245 height 41
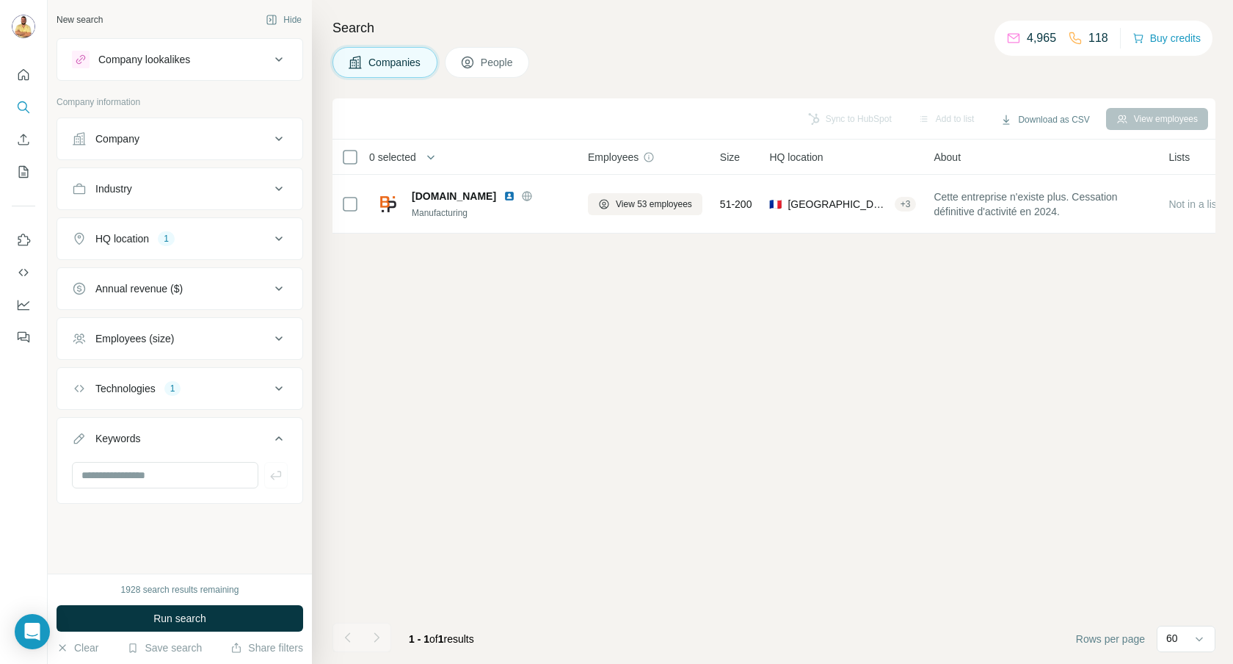
click at [235, 381] on div "Technologies 1" at bounding box center [171, 388] width 198 height 15
click at [194, 617] on span "Run search" at bounding box center [179, 618] width 53 height 15
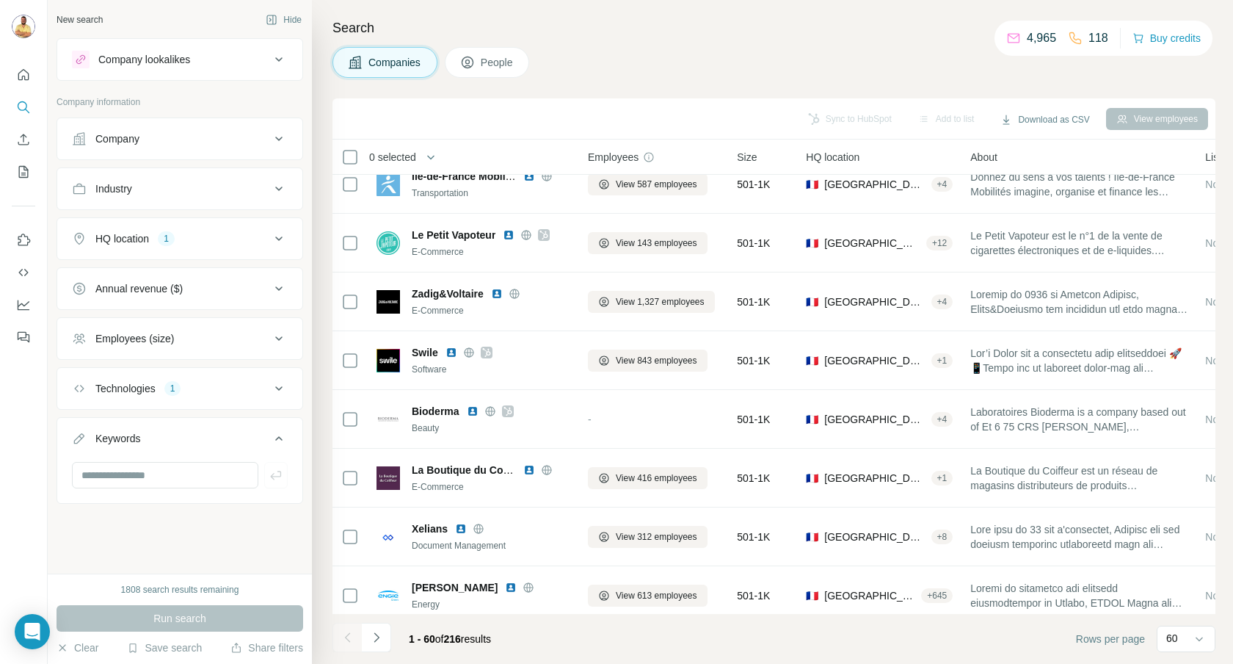
scroll to position [556, 0]
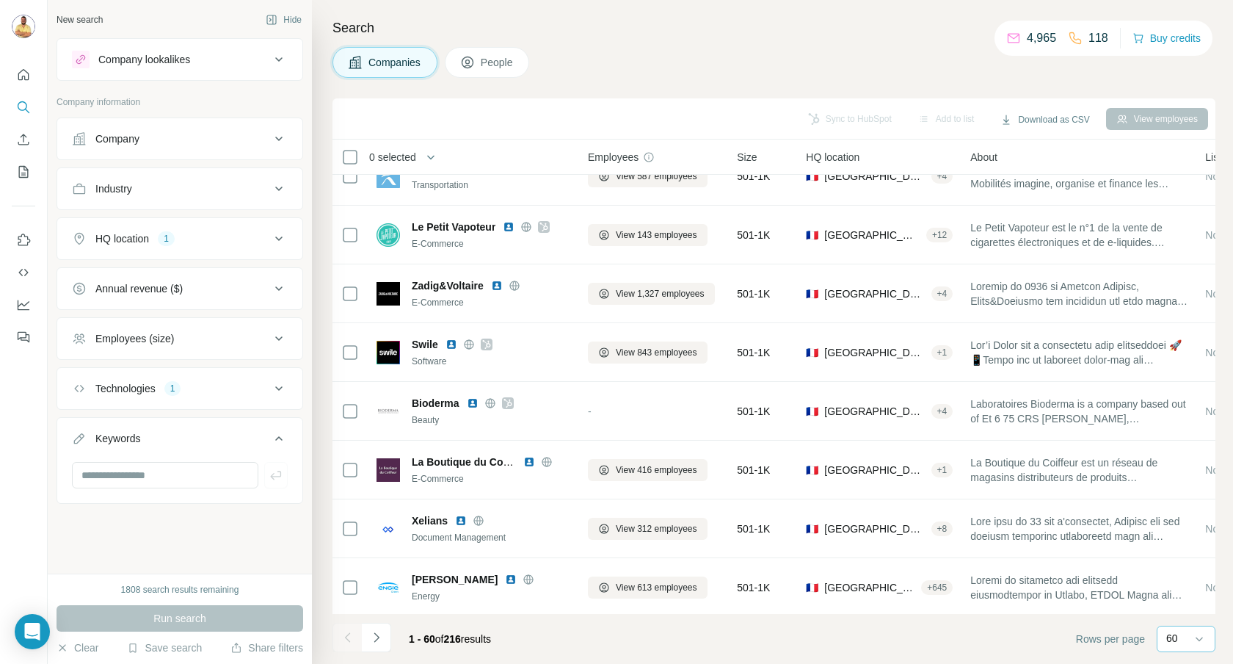
click at [1208, 644] on input at bounding box center [1230, 639] width 44 height 16
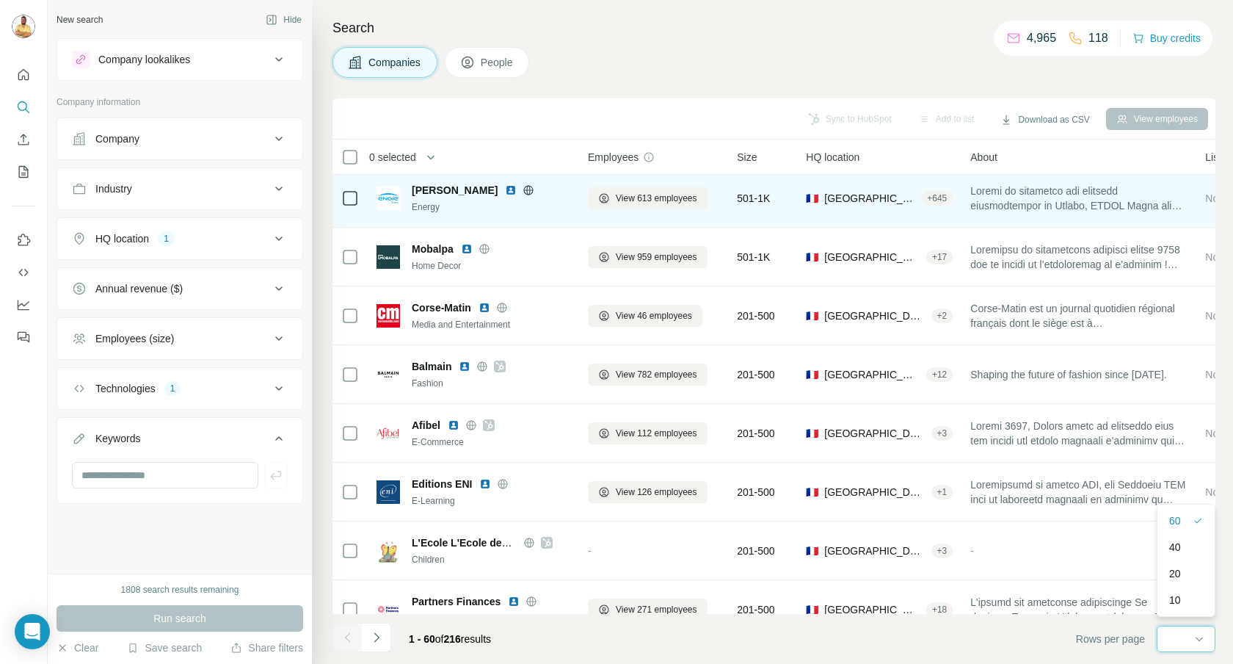
scroll to position [952, 0]
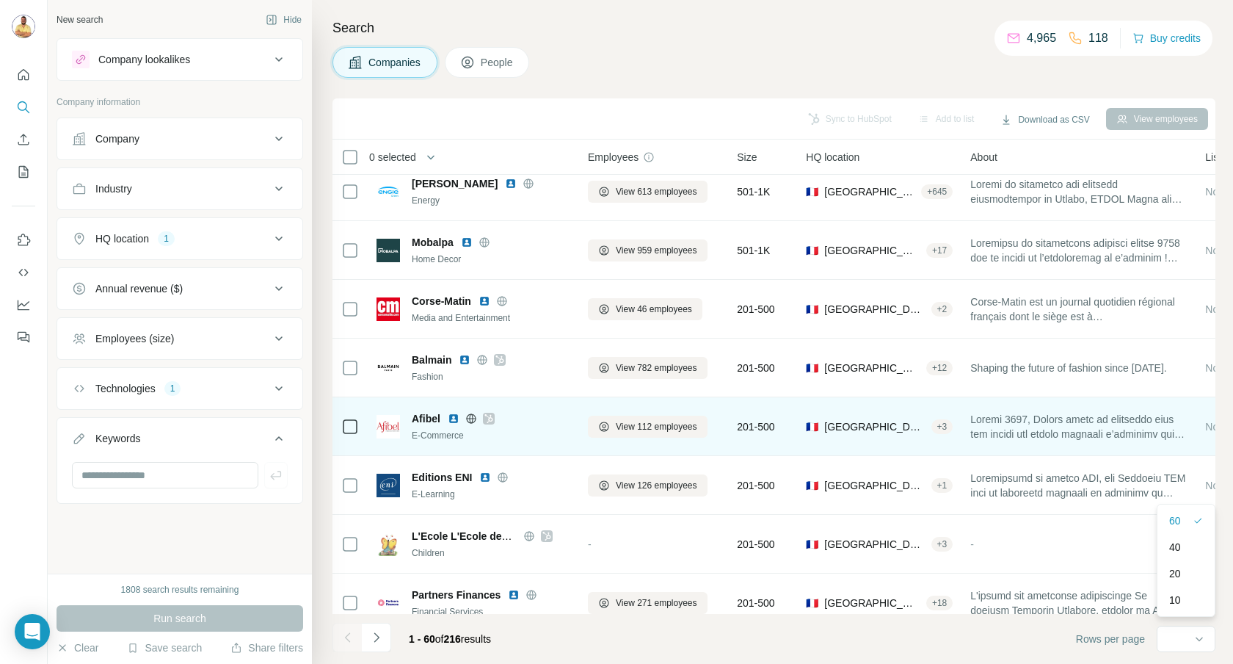
click at [476, 417] on icon at bounding box center [471, 419] width 12 height 12
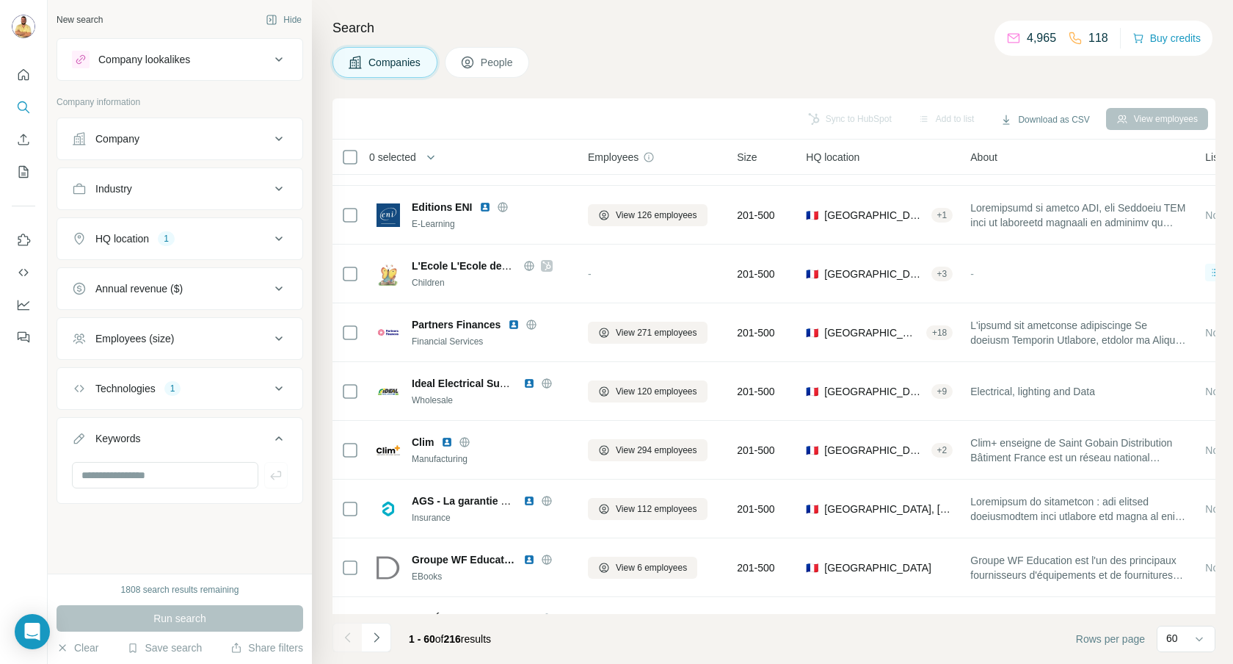
scroll to position [1192, 0]
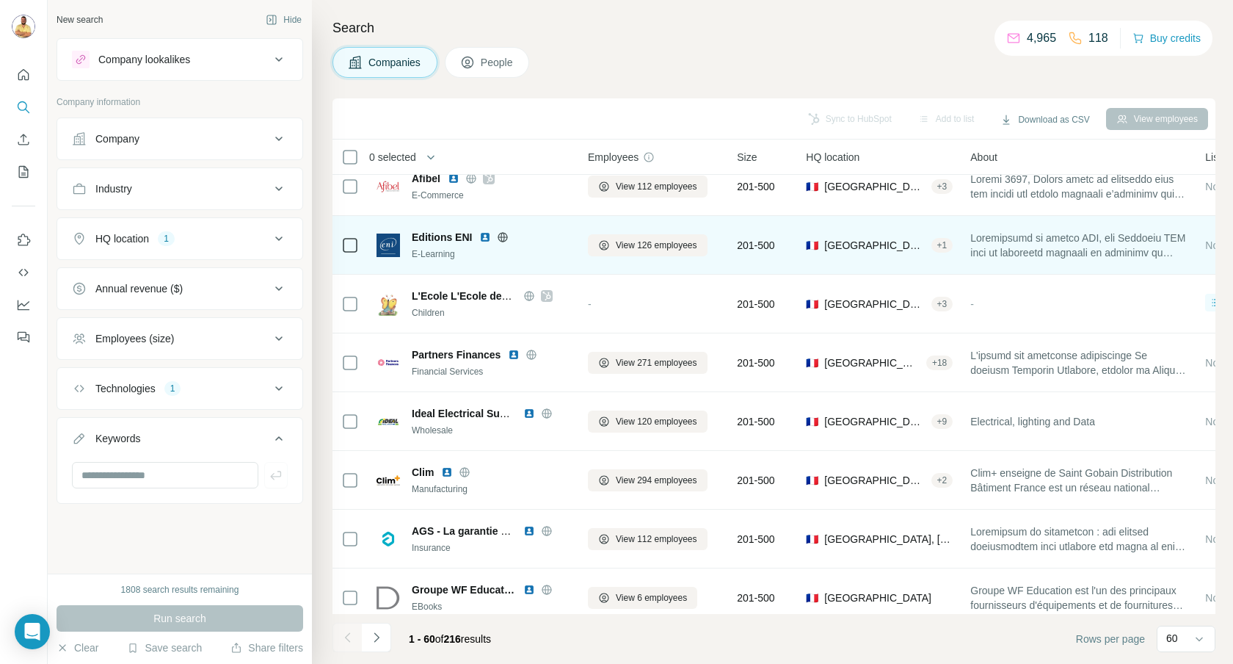
click at [504, 237] on icon at bounding box center [503, 237] width 12 height 12
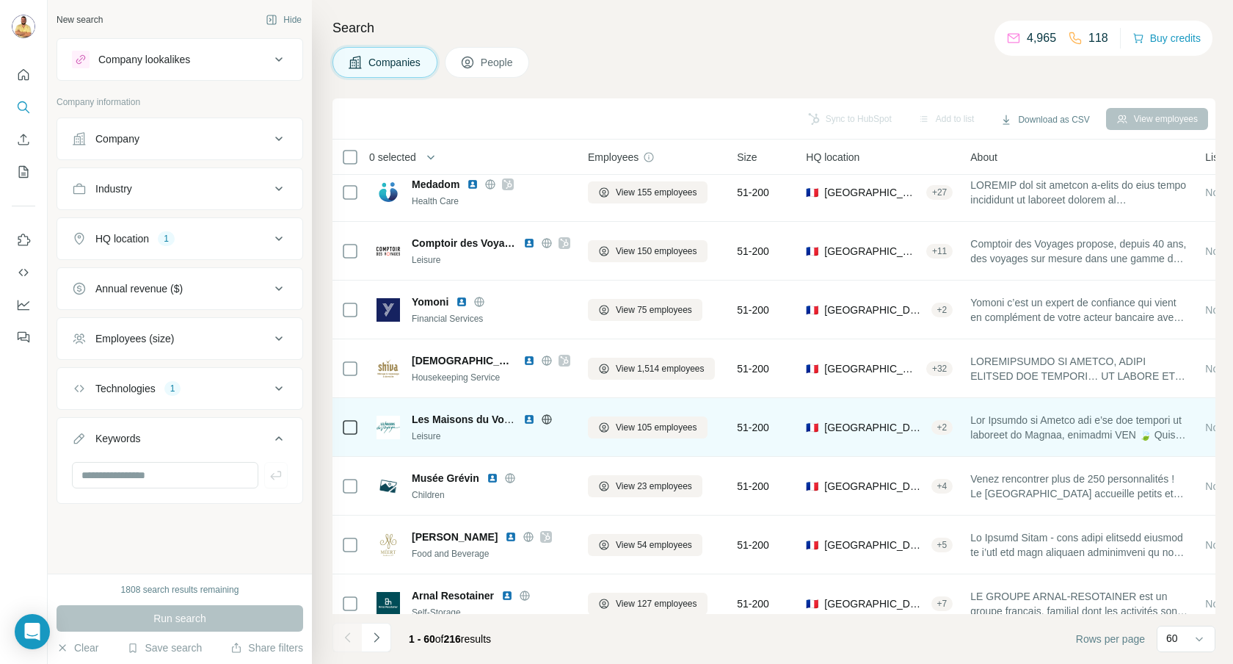
scroll to position [2011, 0]
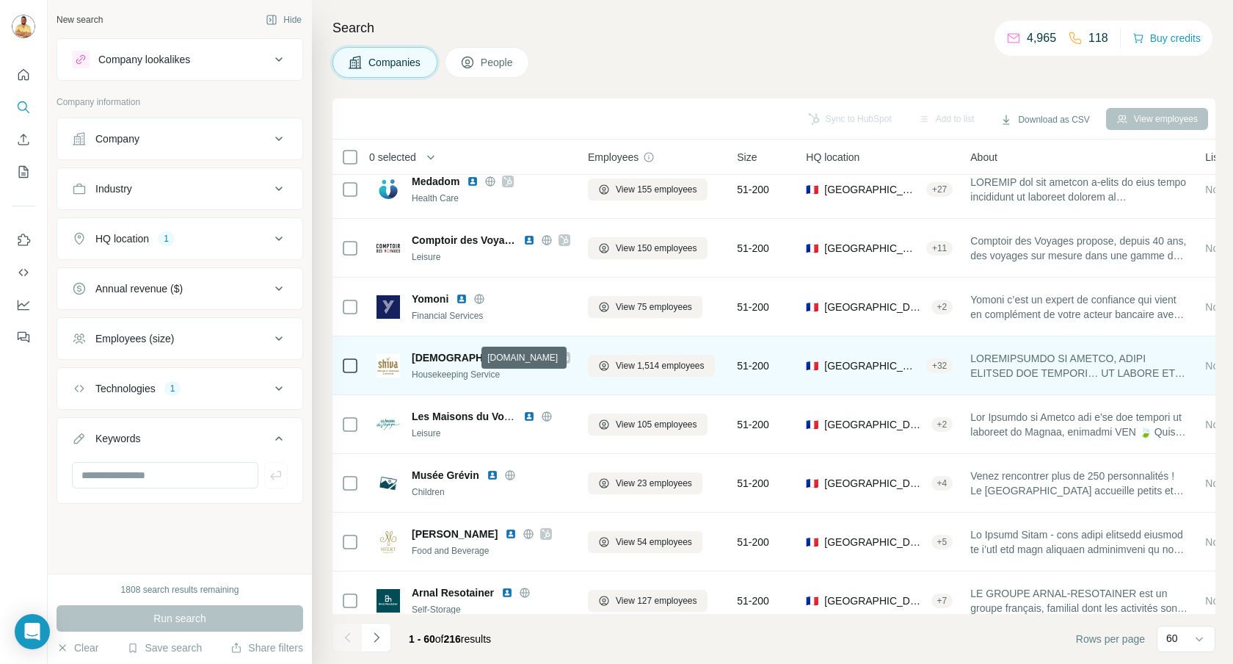
click at [545, 359] on icon at bounding box center [547, 357] width 4 height 10
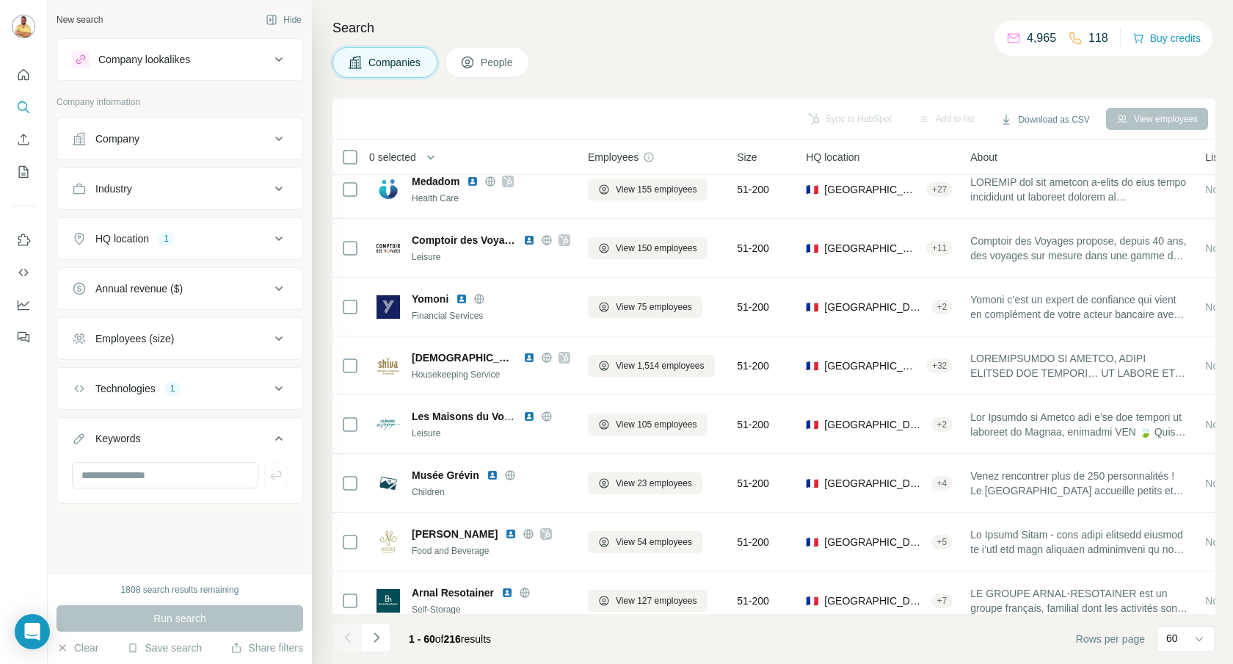
click at [217, 231] on div "HQ location 1" at bounding box center [171, 238] width 198 height 15
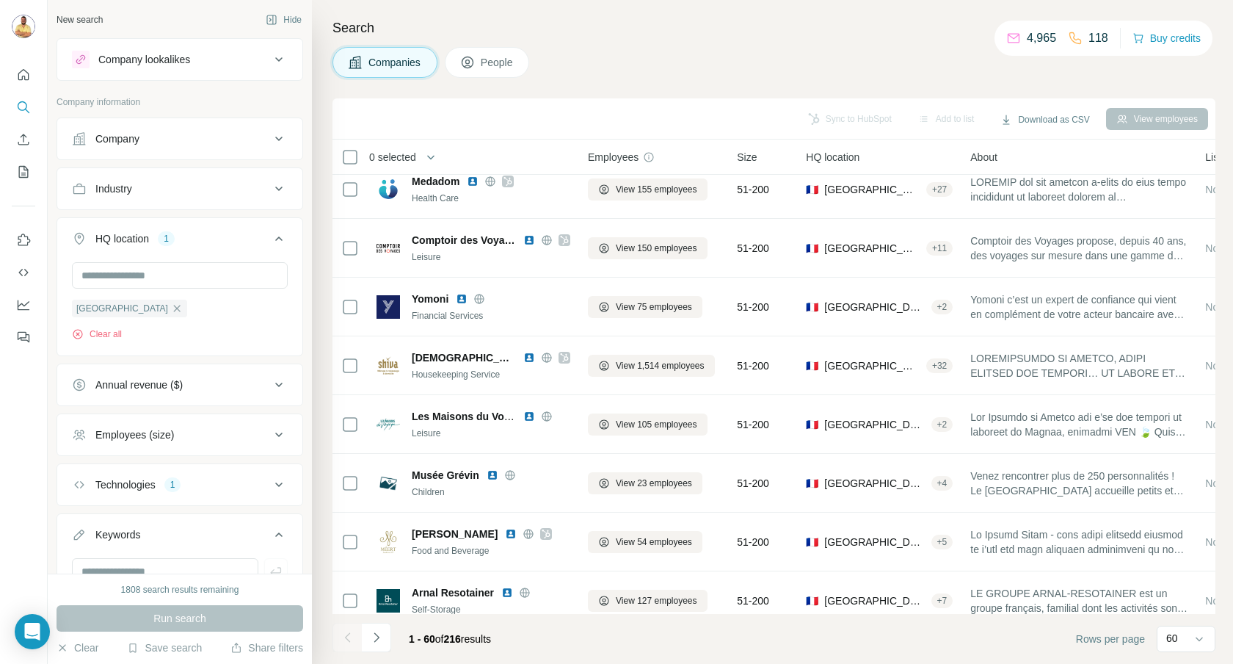
click at [217, 231] on div "HQ location 1" at bounding box center [171, 238] width 198 height 15
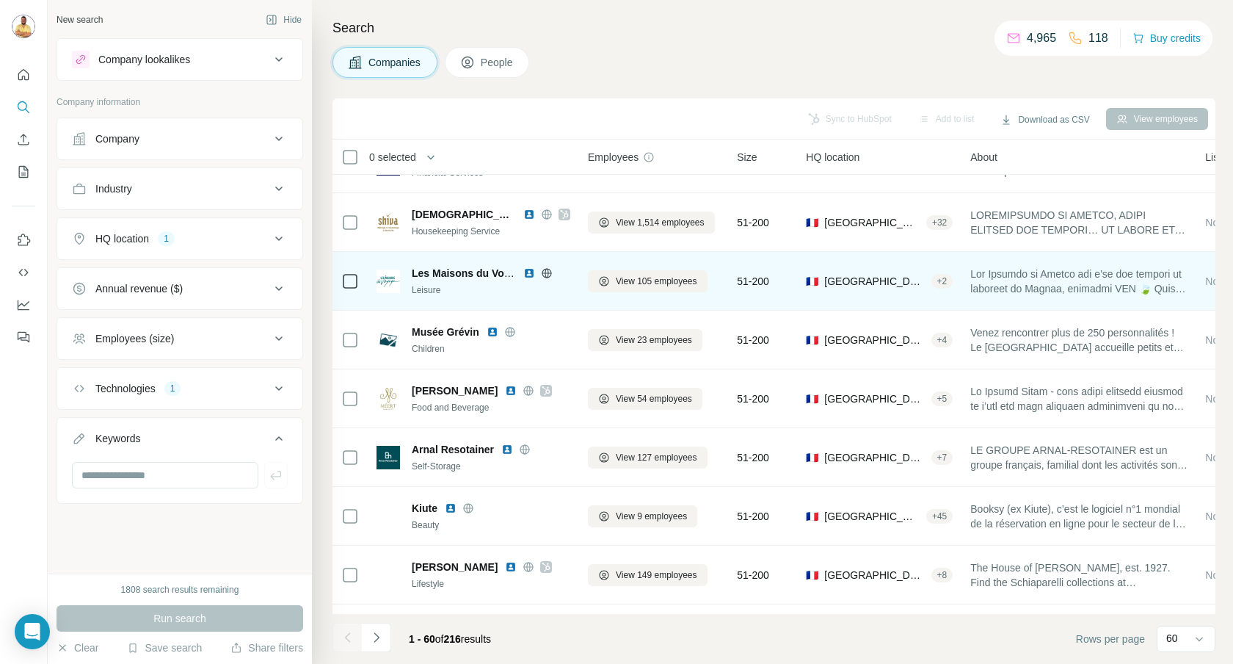
scroll to position [2211, 0]
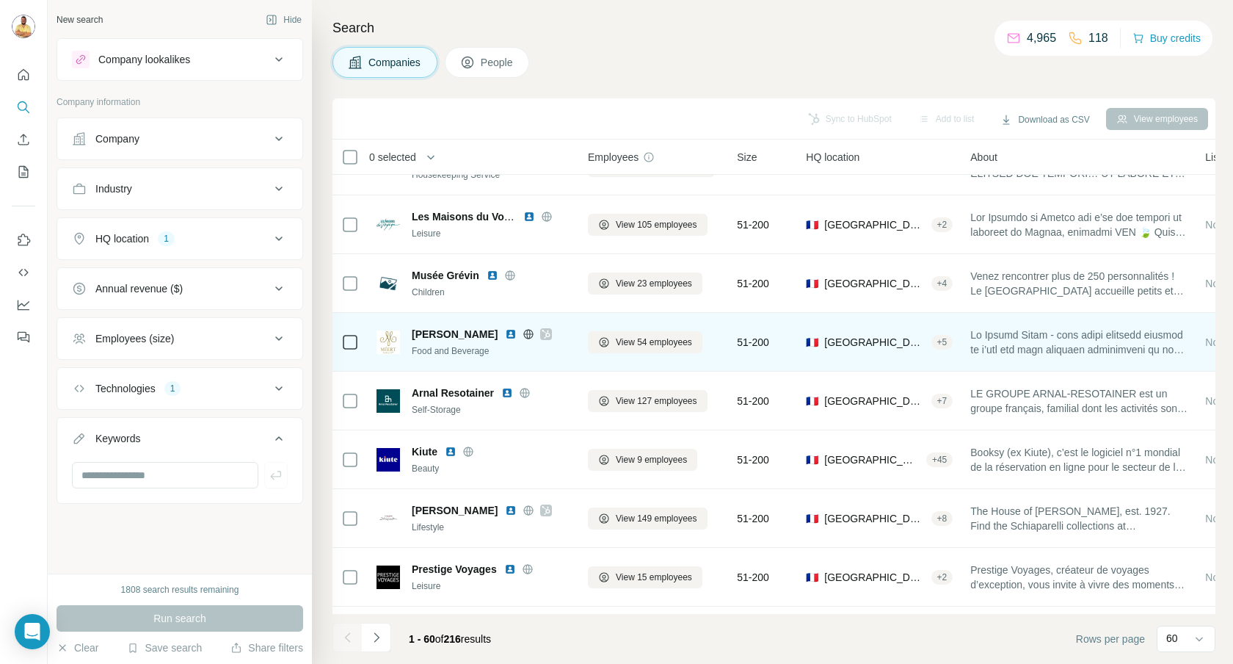
click at [523, 335] on icon at bounding box center [529, 334] width 12 height 12
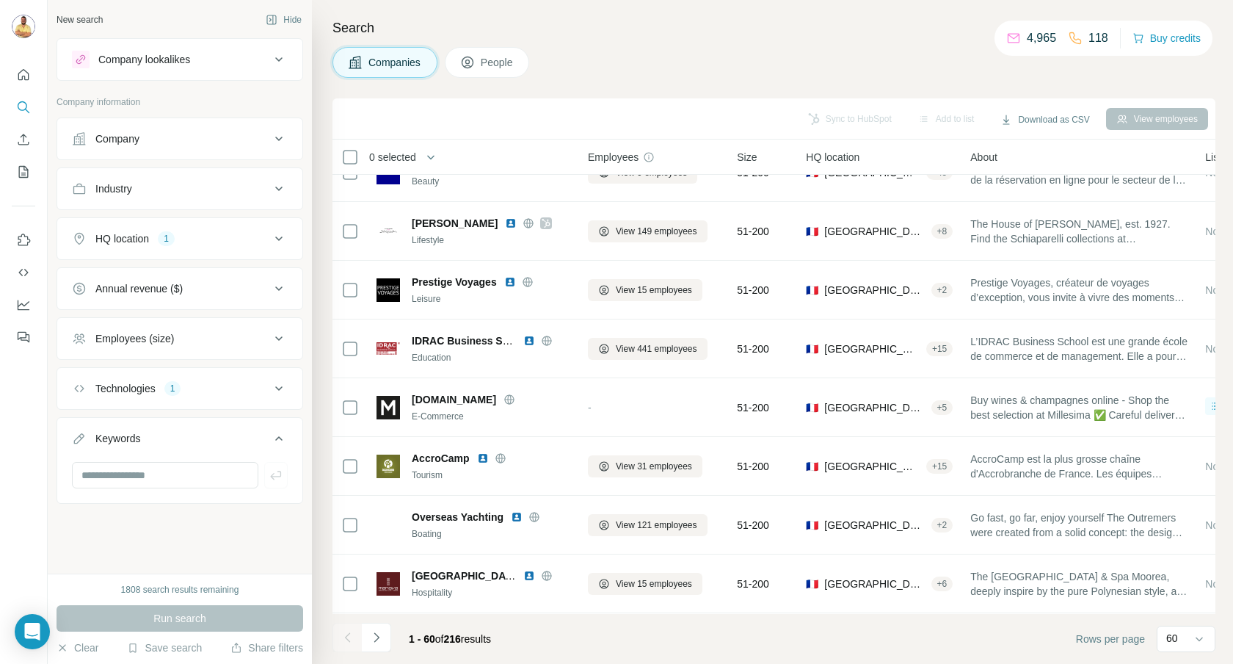
scroll to position [2526, 0]
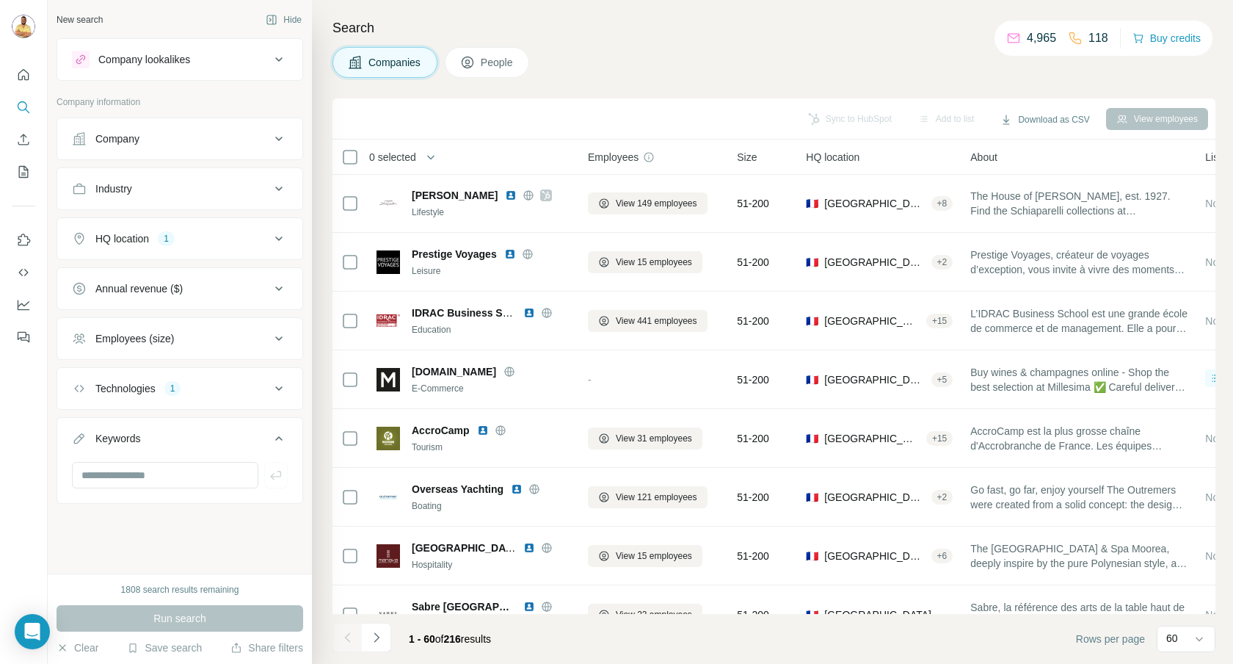
click at [225, 142] on div "Company" at bounding box center [171, 138] width 198 height 15
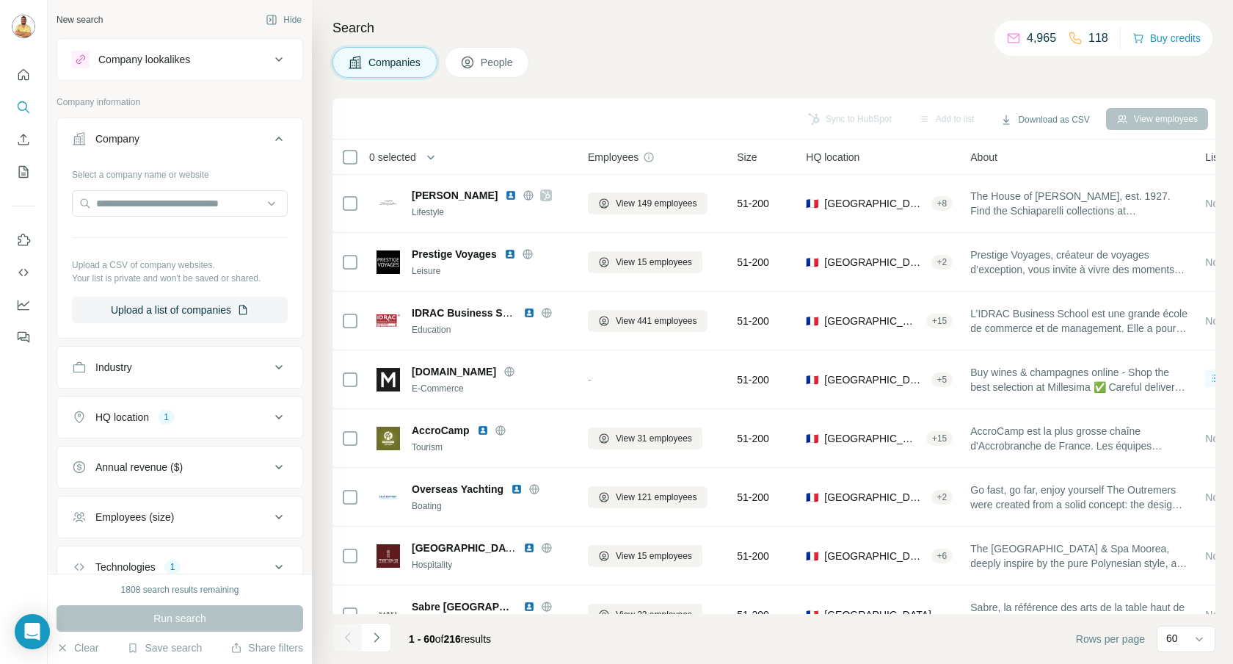
click at [633, 85] on div "Search Companies People Sync to HubSpot Add to list Download as CSV View employ…" at bounding box center [772, 332] width 921 height 664
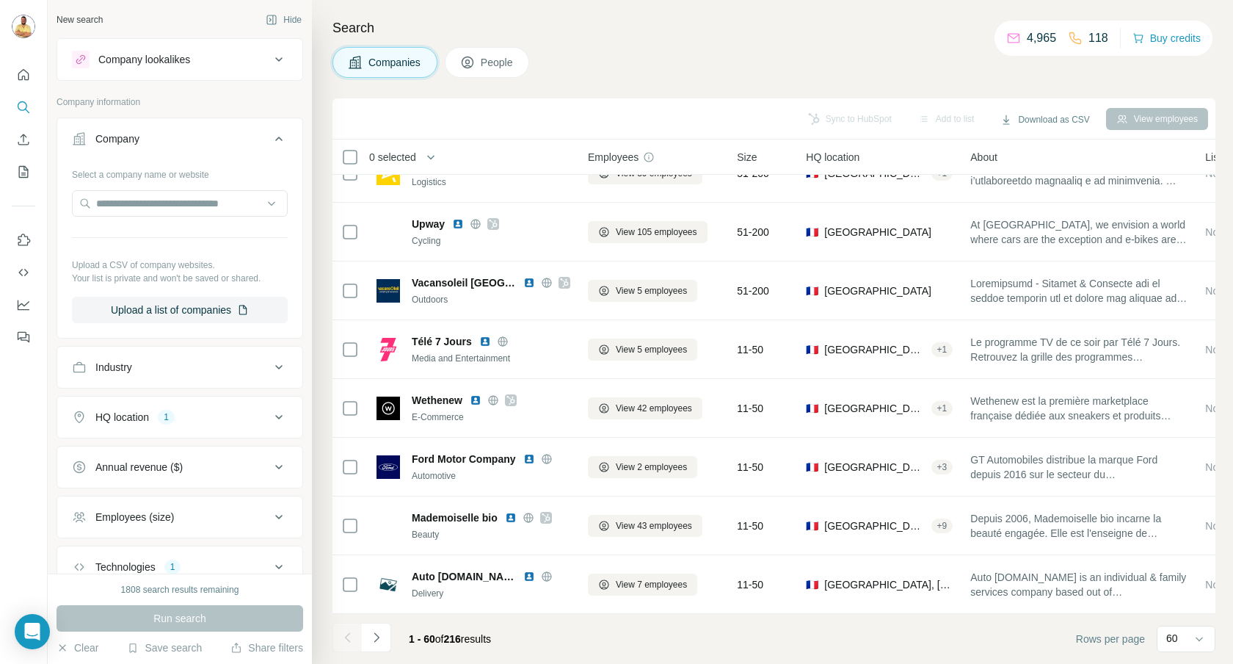
scroll to position [3083, 0]
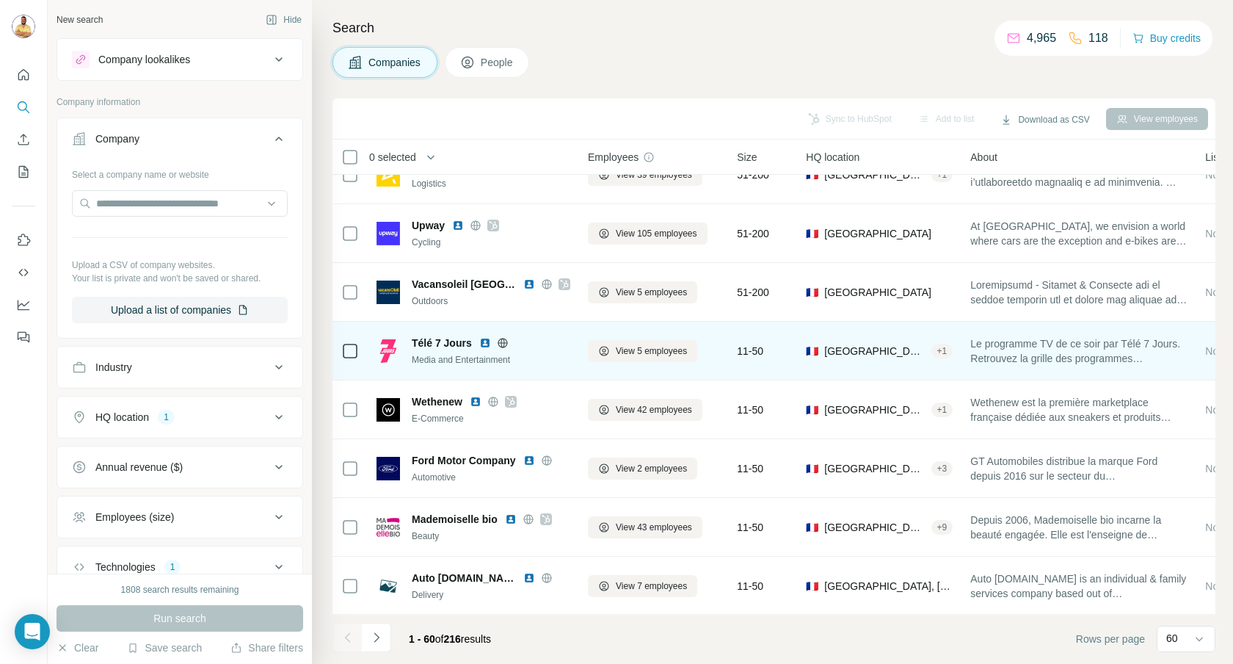
click at [501, 343] on icon at bounding box center [503, 343] width 12 height 12
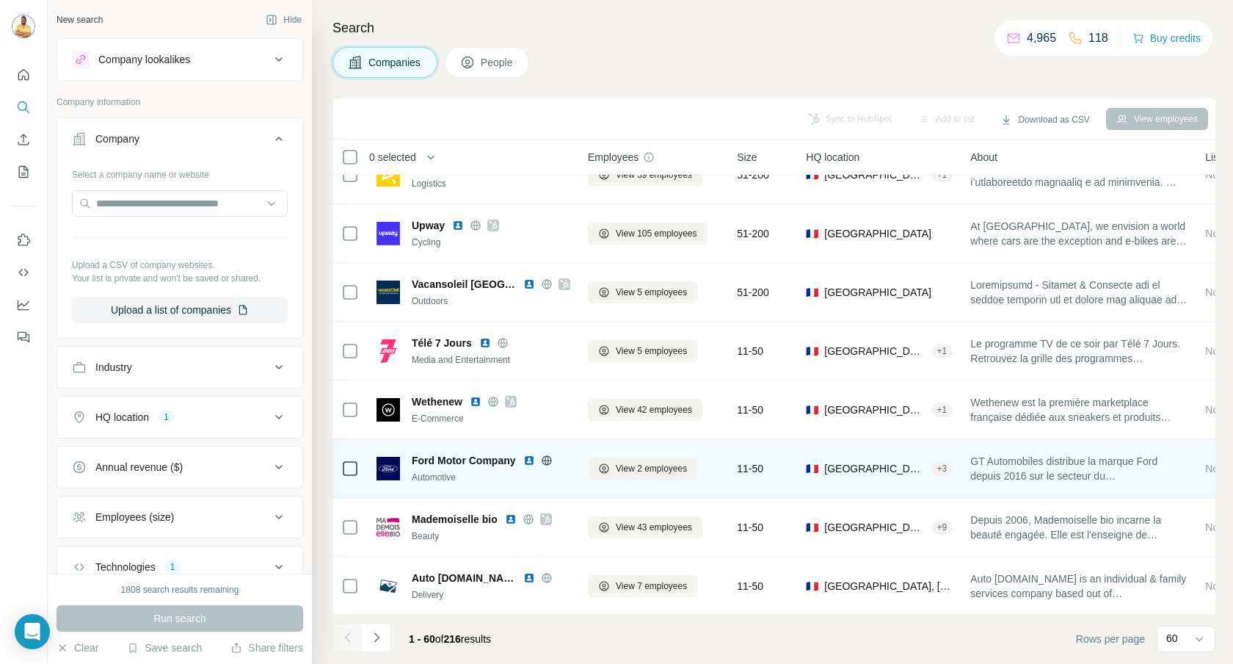
scroll to position [3085, 0]
click at [546, 455] on icon at bounding box center [547, 459] width 12 height 12
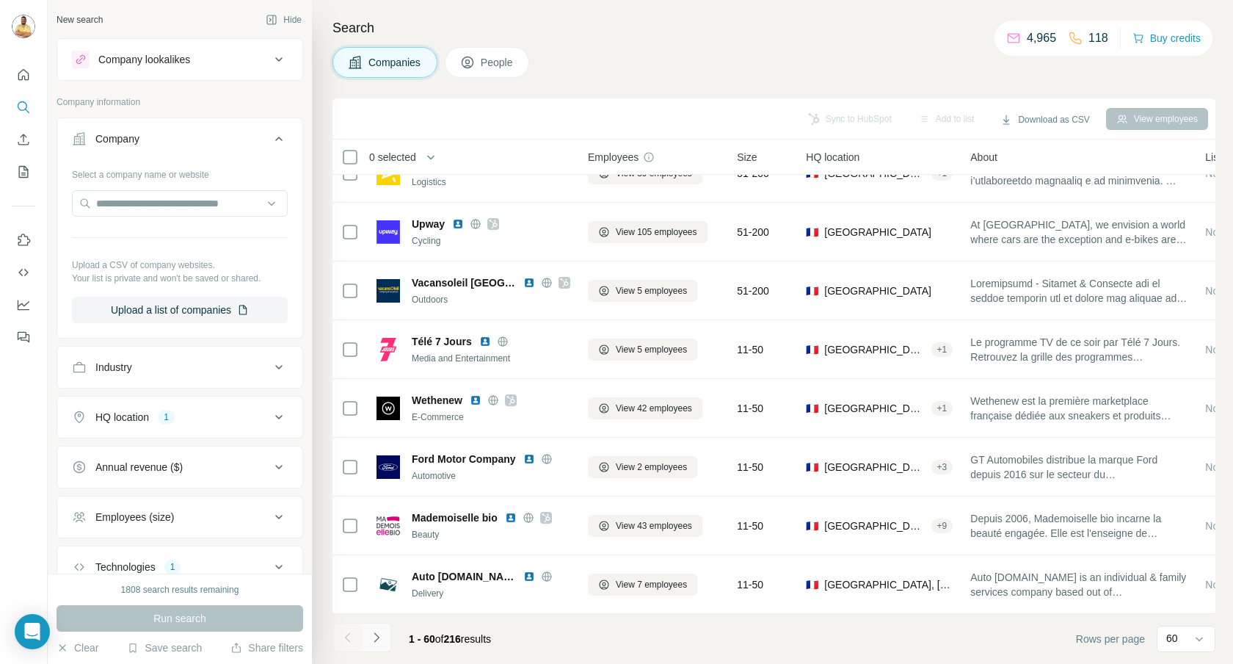
click at [384, 639] on button "Navigate to next page" at bounding box center [376, 636] width 29 height 29
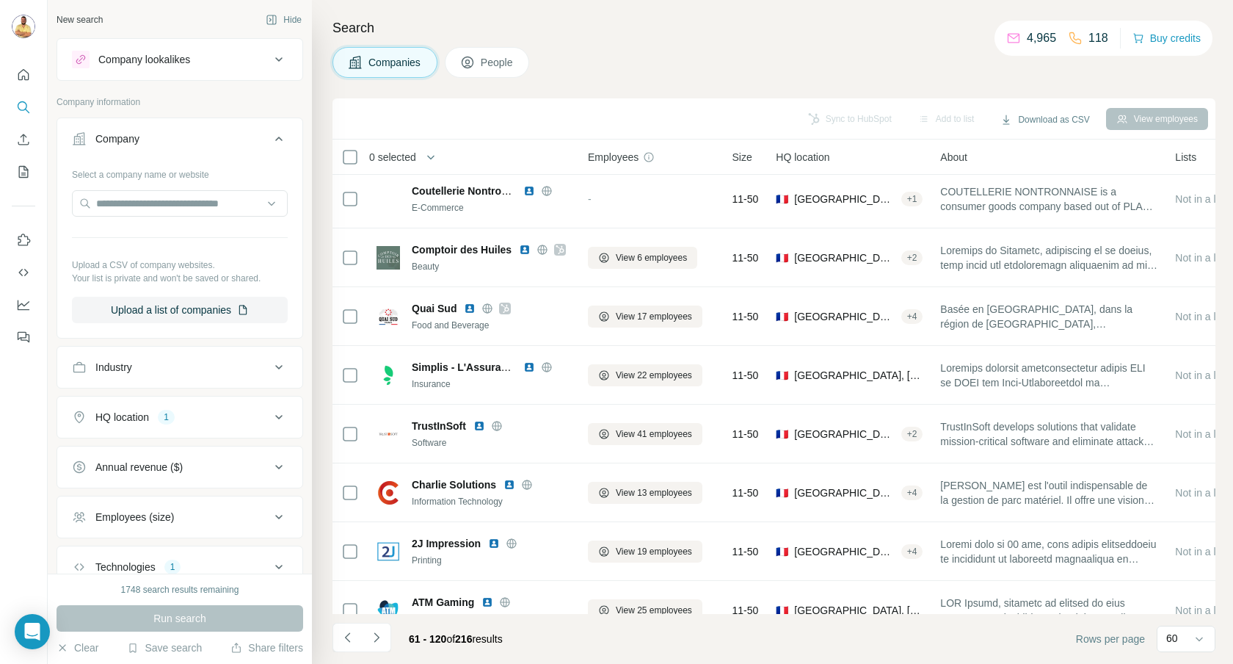
scroll to position [1119, 0]
click at [274, 415] on icon at bounding box center [279, 417] width 18 height 18
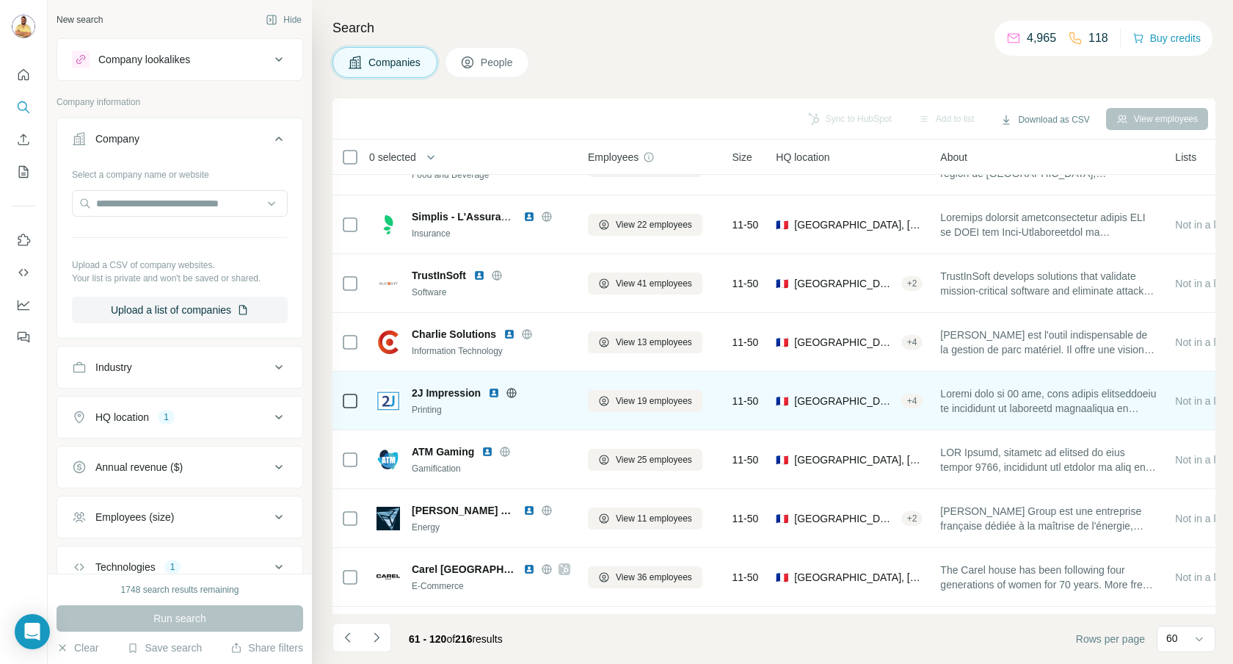
scroll to position [1272, 0]
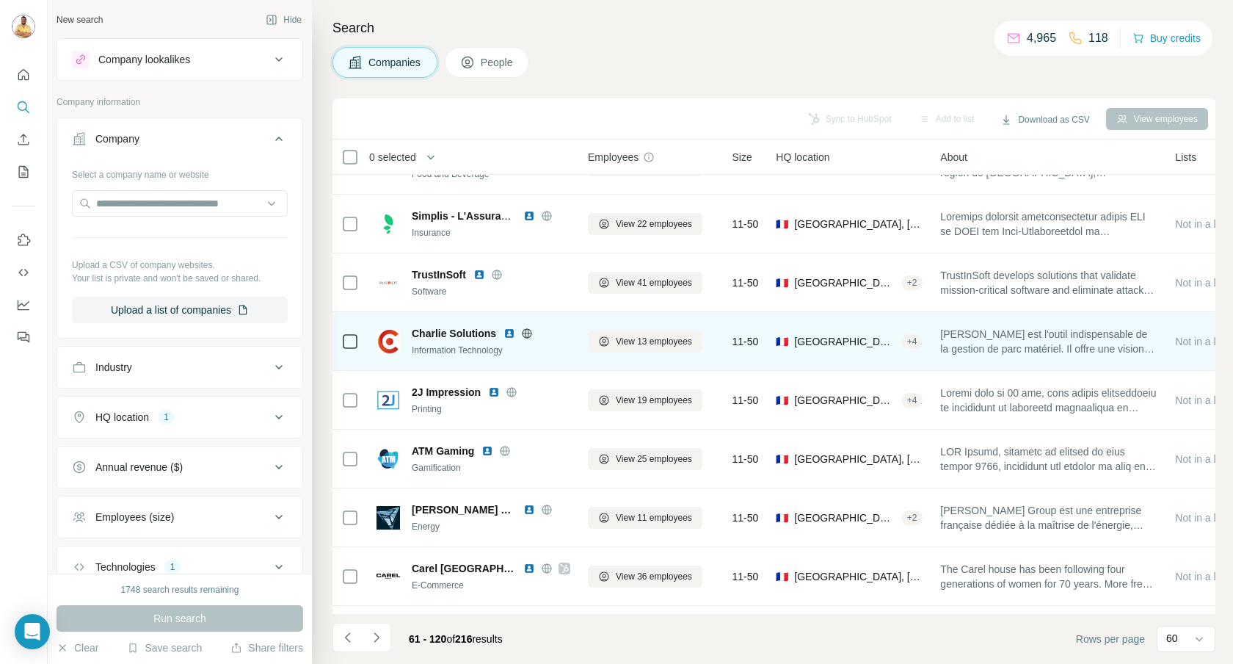
click at [525, 333] on icon at bounding box center [527, 333] width 12 height 12
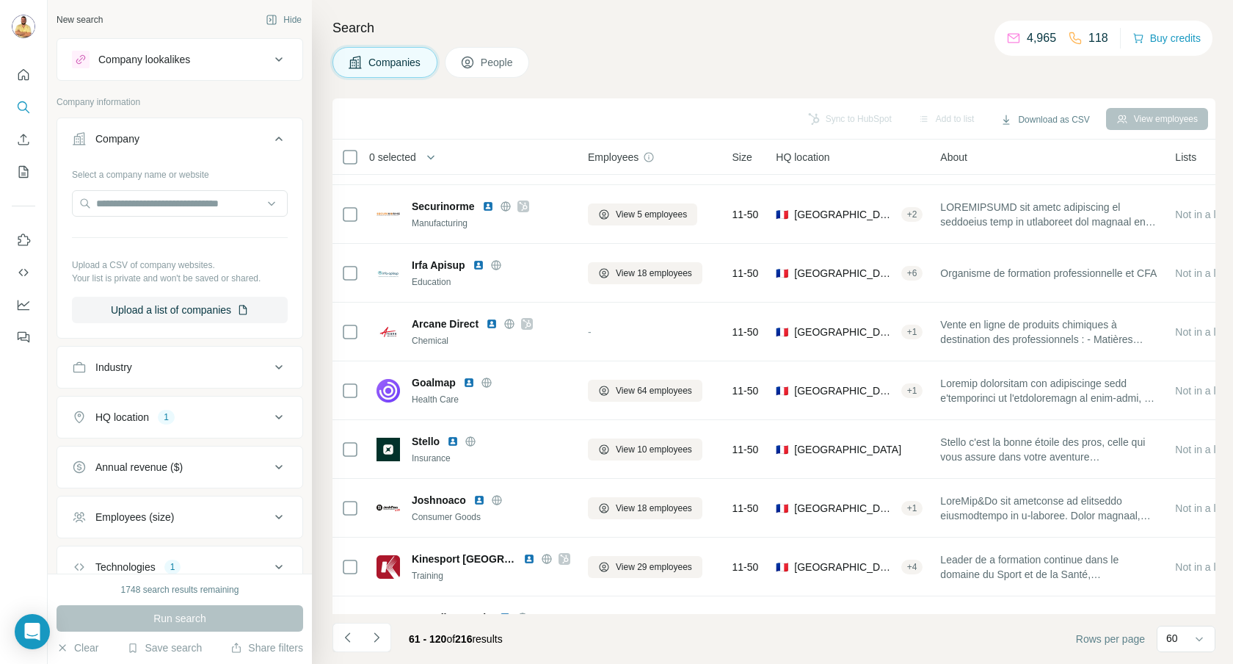
scroll to position [0, 0]
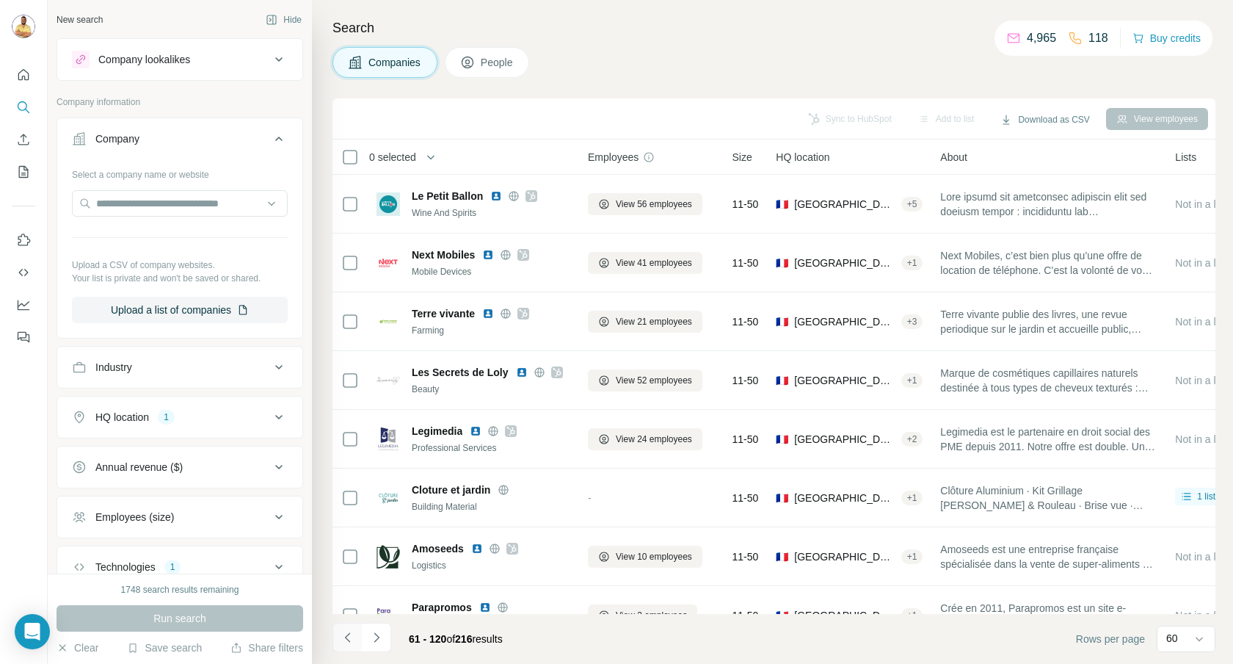
click at [351, 639] on icon "Navigate to previous page" at bounding box center [348, 637] width 15 height 15
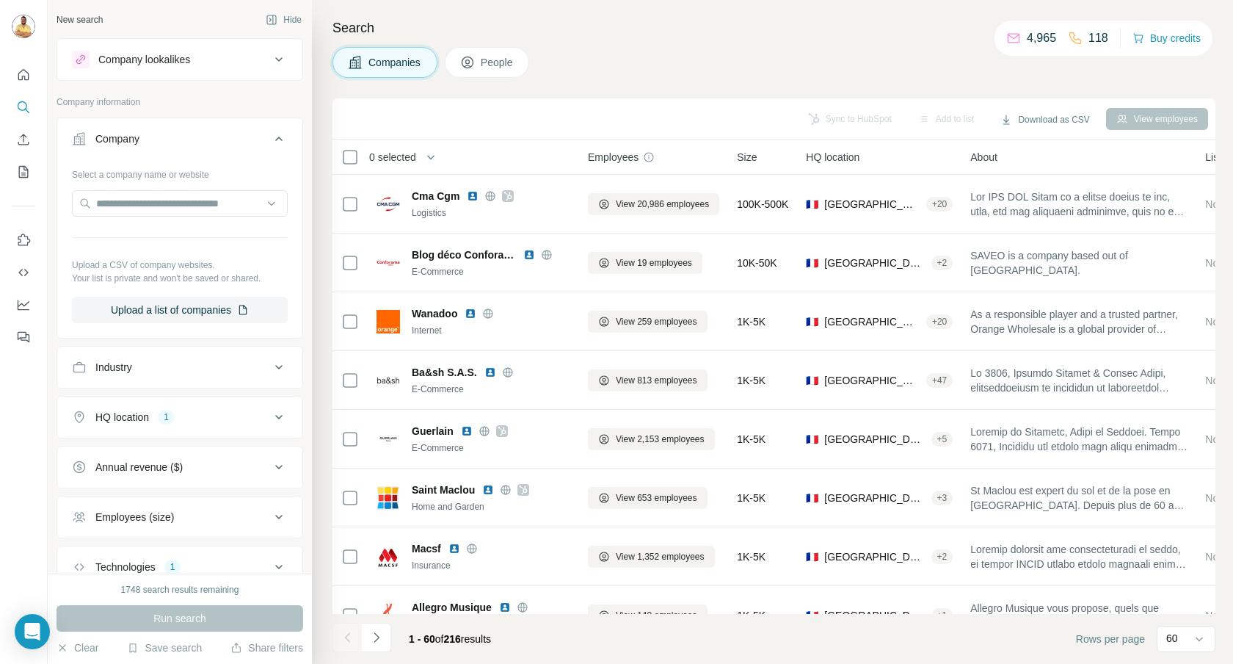
click at [821, 58] on div "Companies People" at bounding box center [774, 62] width 883 height 31
click at [1049, 113] on button "Download as CSV" at bounding box center [1044, 120] width 109 height 22
click at [1031, 179] on div "All viewed companies (120)" at bounding box center [1057, 177] width 143 height 26
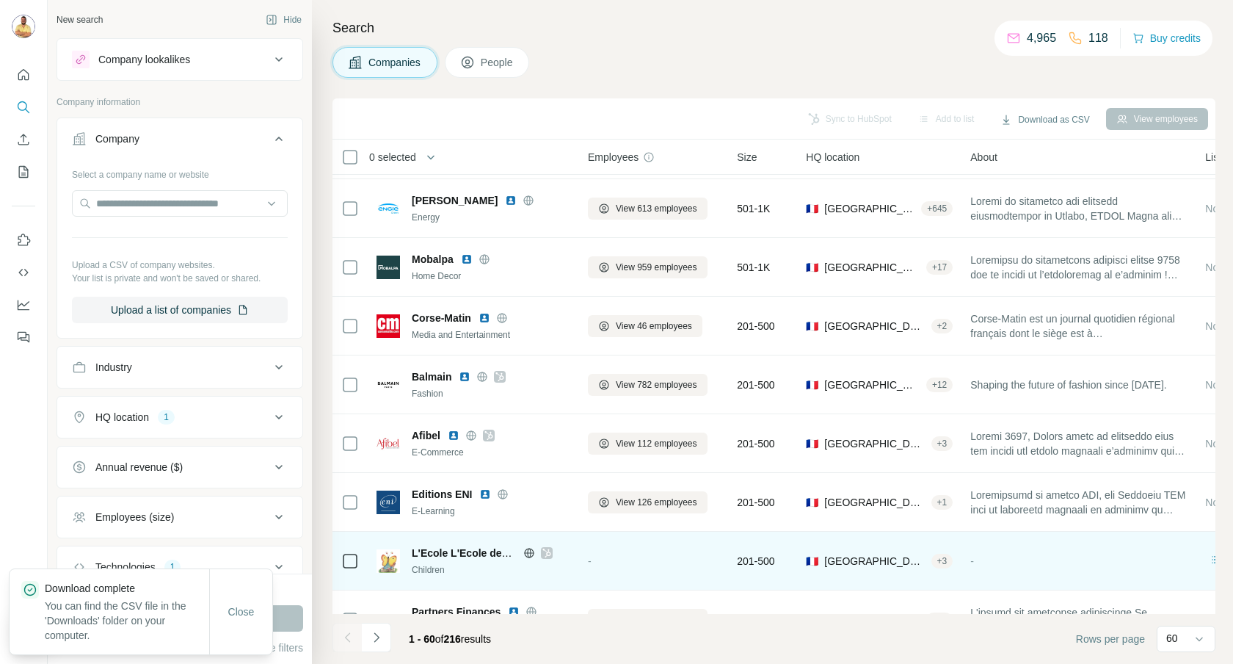
scroll to position [1130, 0]
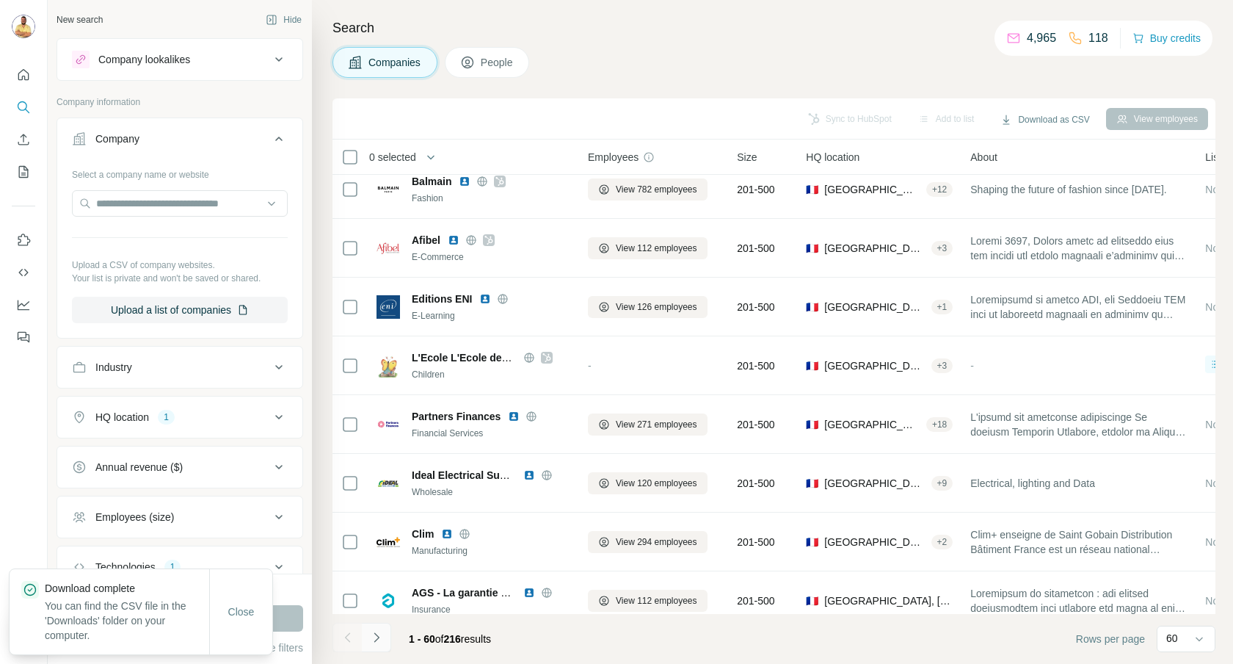
click at [364, 643] on button "Navigate to next page" at bounding box center [376, 636] width 29 height 29
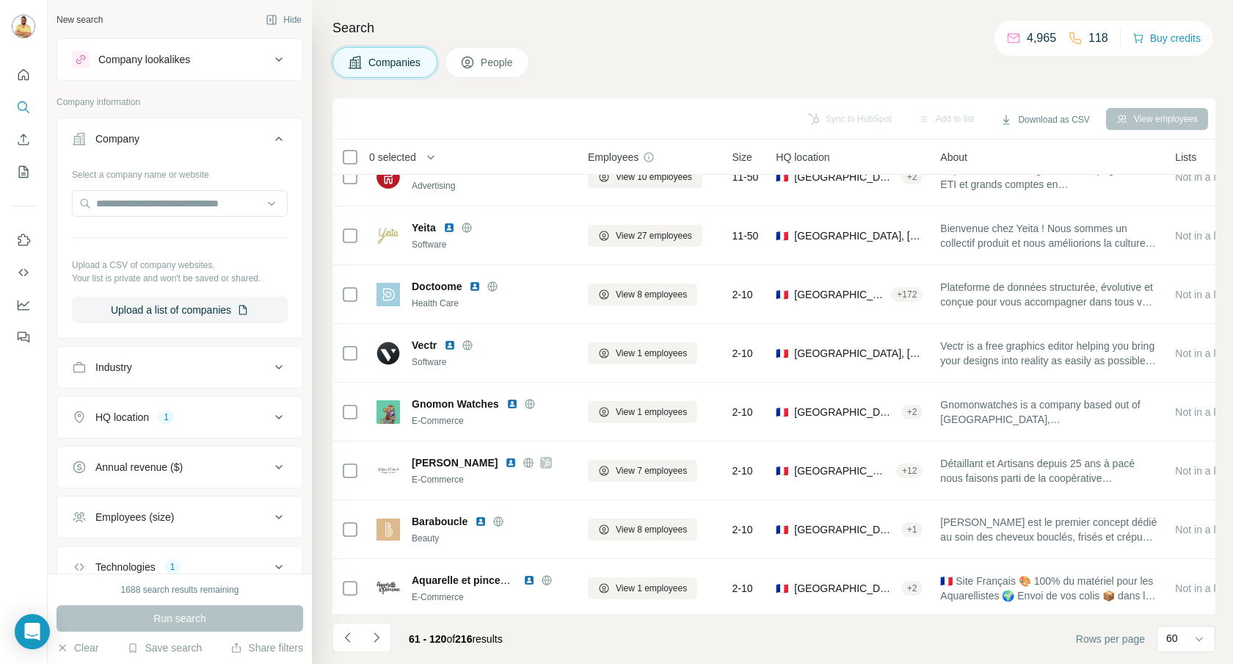
scroll to position [3085, 0]
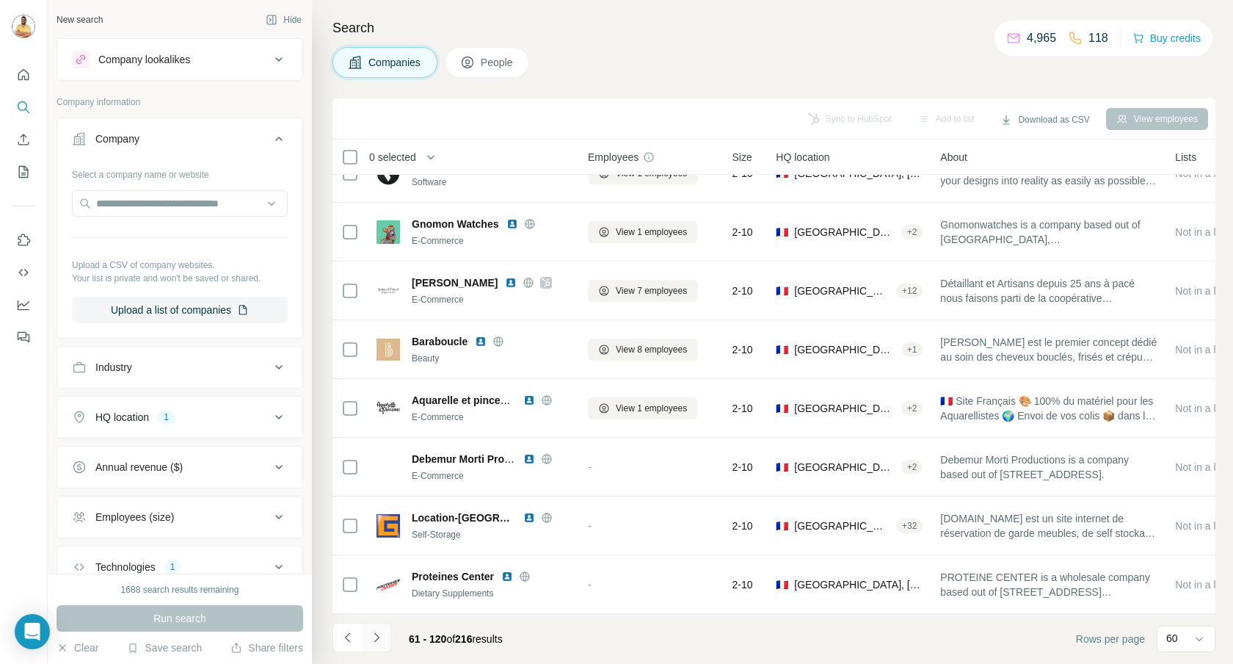
click at [380, 643] on icon "Navigate to next page" at bounding box center [376, 637] width 15 height 15
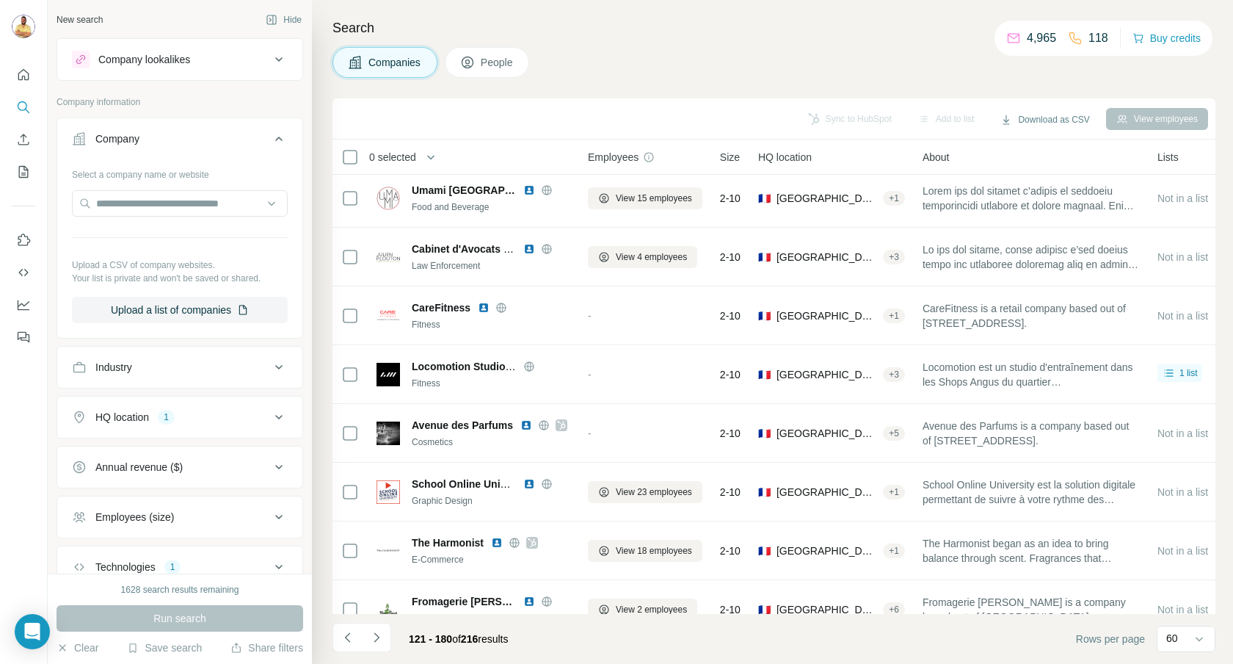
scroll to position [0, 0]
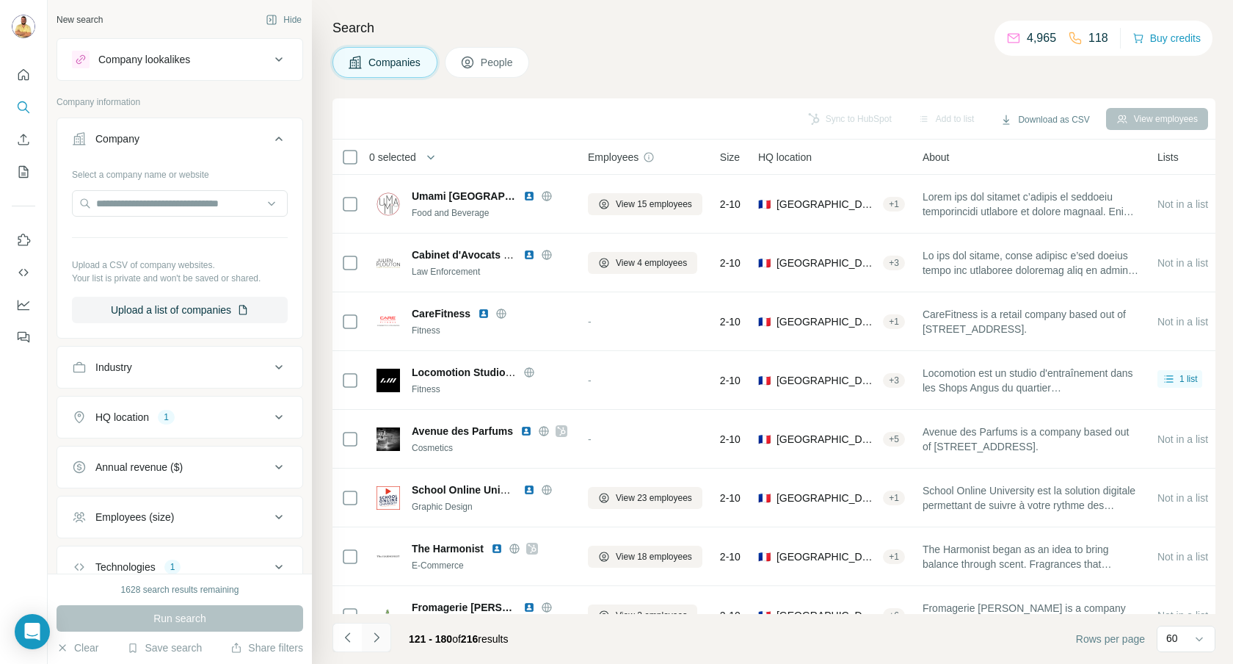
click at [379, 638] on icon "Navigate to next page" at bounding box center [376, 637] width 15 height 15
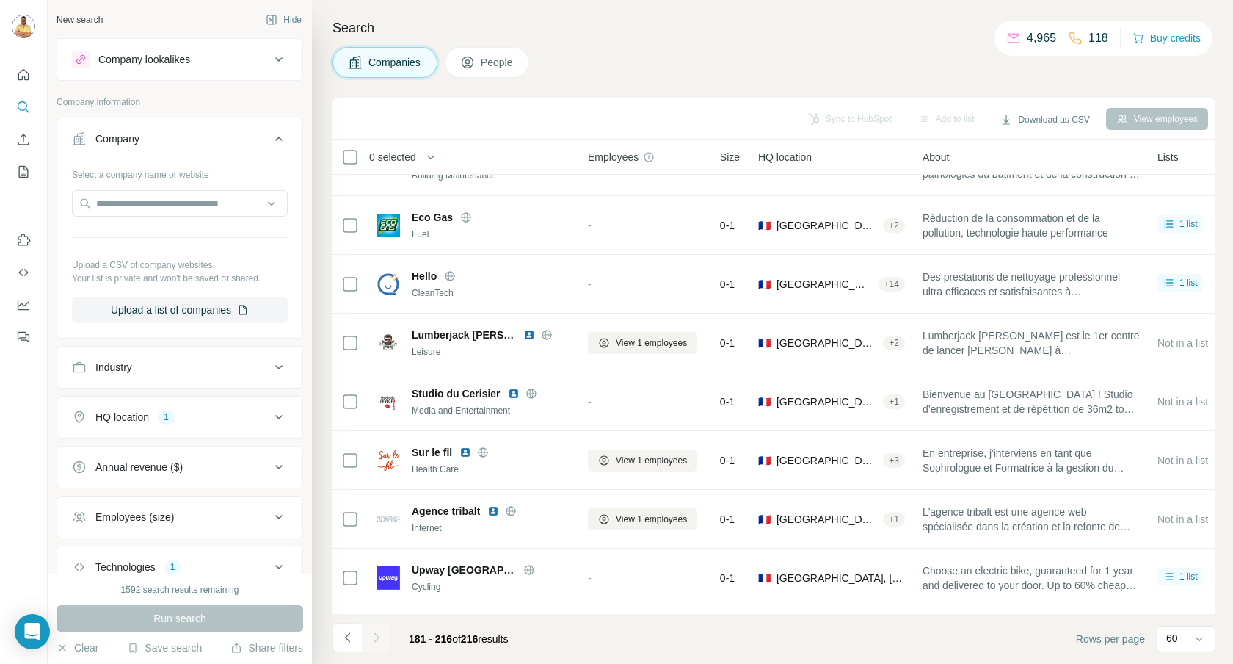
scroll to position [1675, 0]
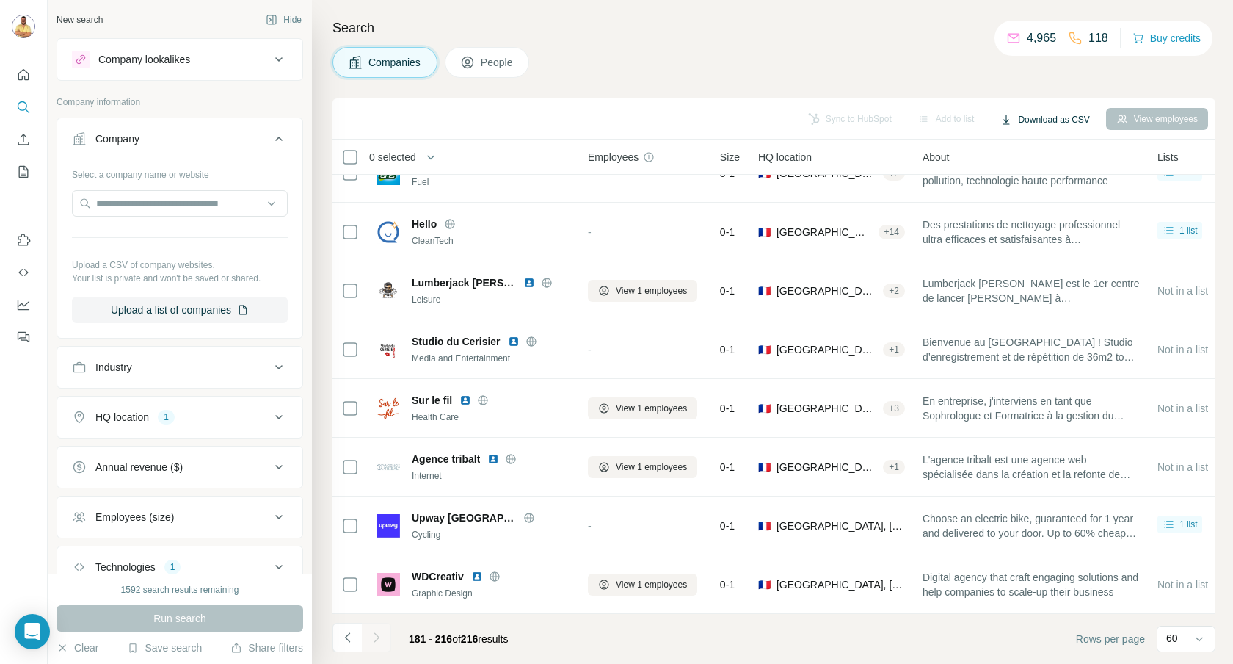
click at [1033, 110] on button "Download as CSV" at bounding box center [1044, 120] width 109 height 22
click at [1011, 175] on div "All viewed companies (216)" at bounding box center [1057, 177] width 143 height 26
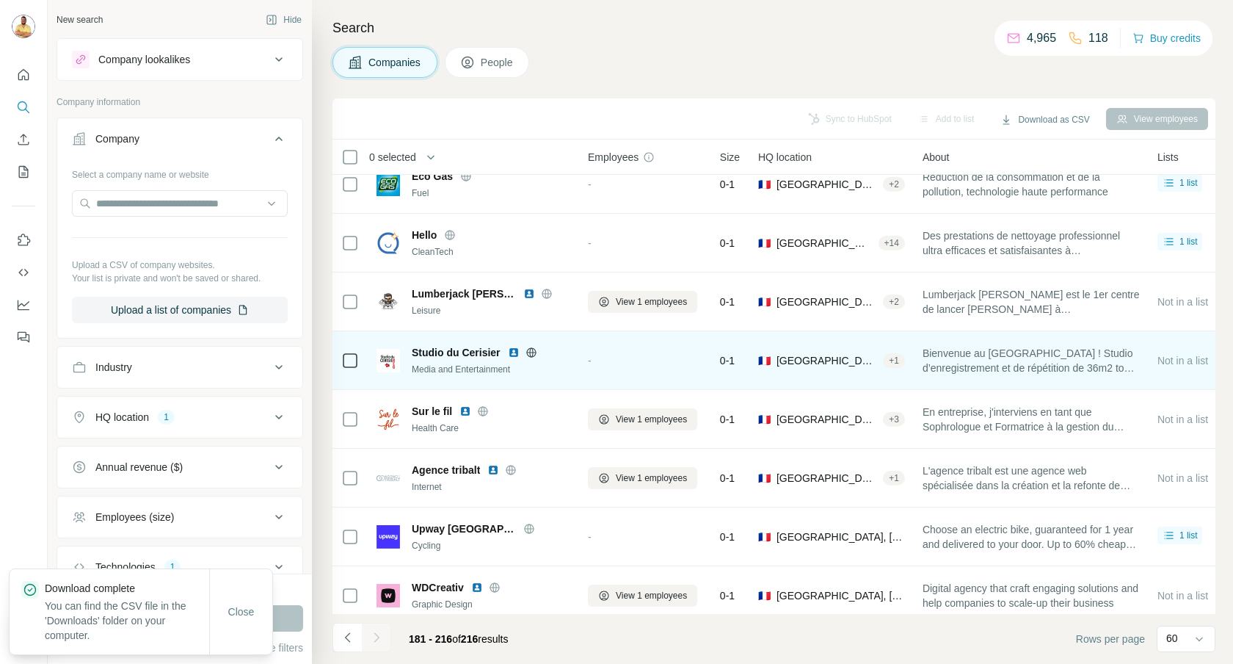
scroll to position [1663, 0]
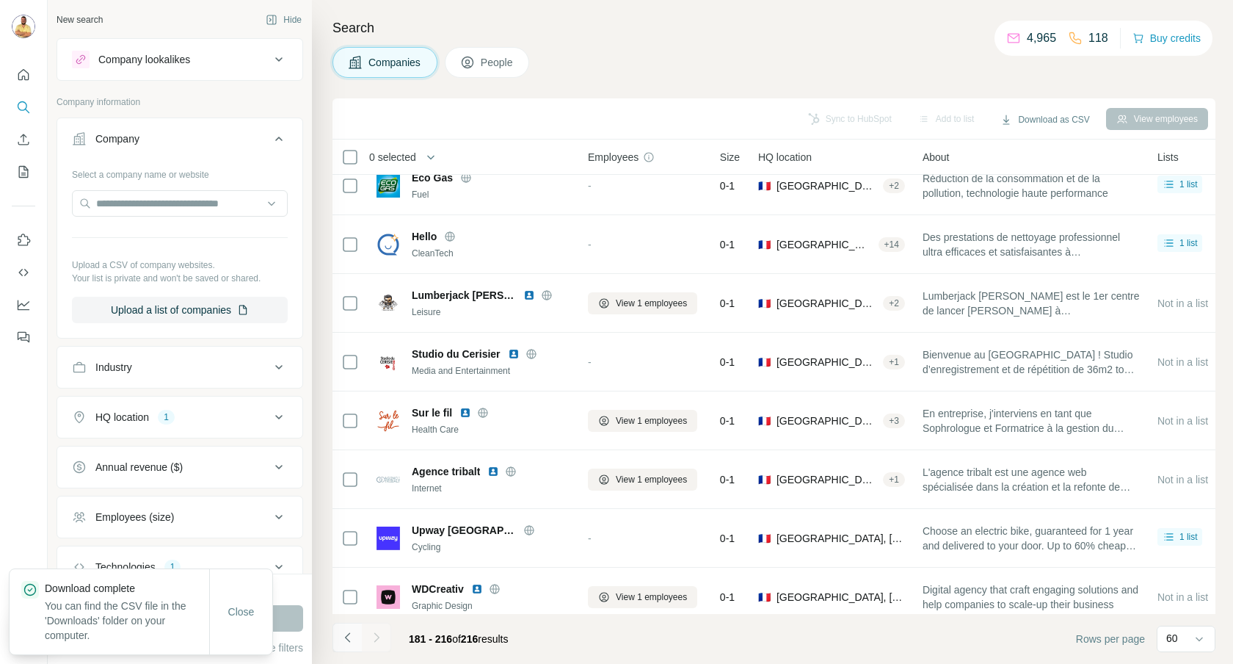
click at [350, 640] on icon "Navigate to previous page" at bounding box center [348, 637] width 15 height 15
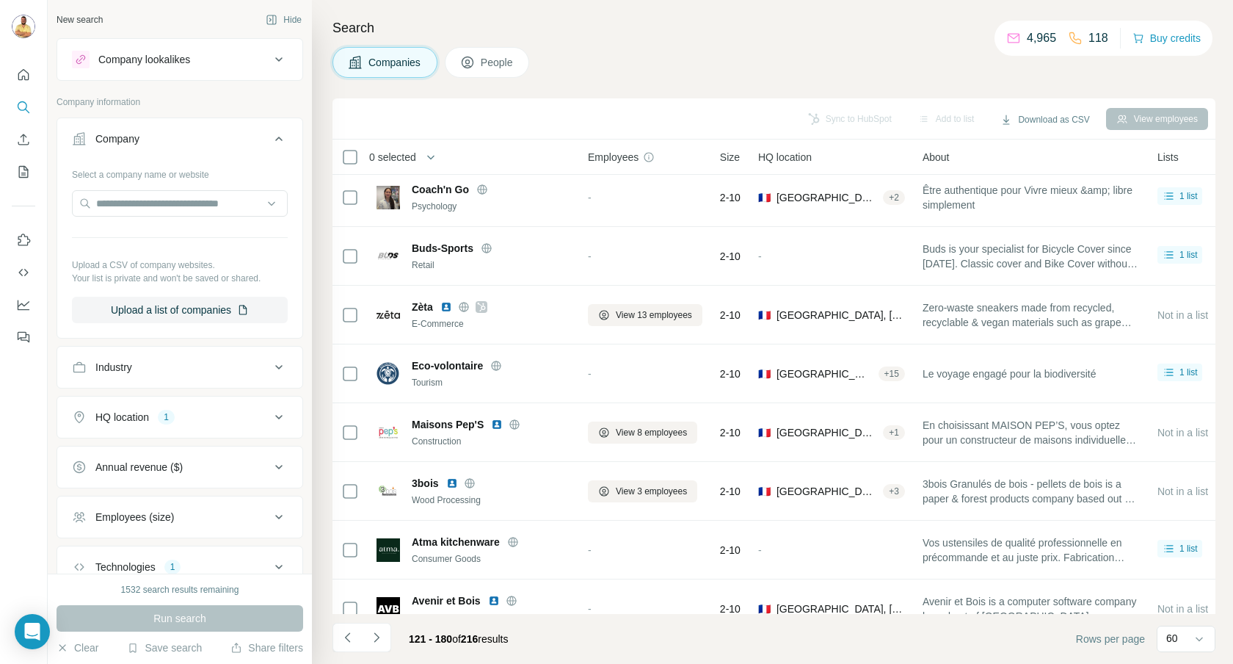
scroll to position [122, 0]
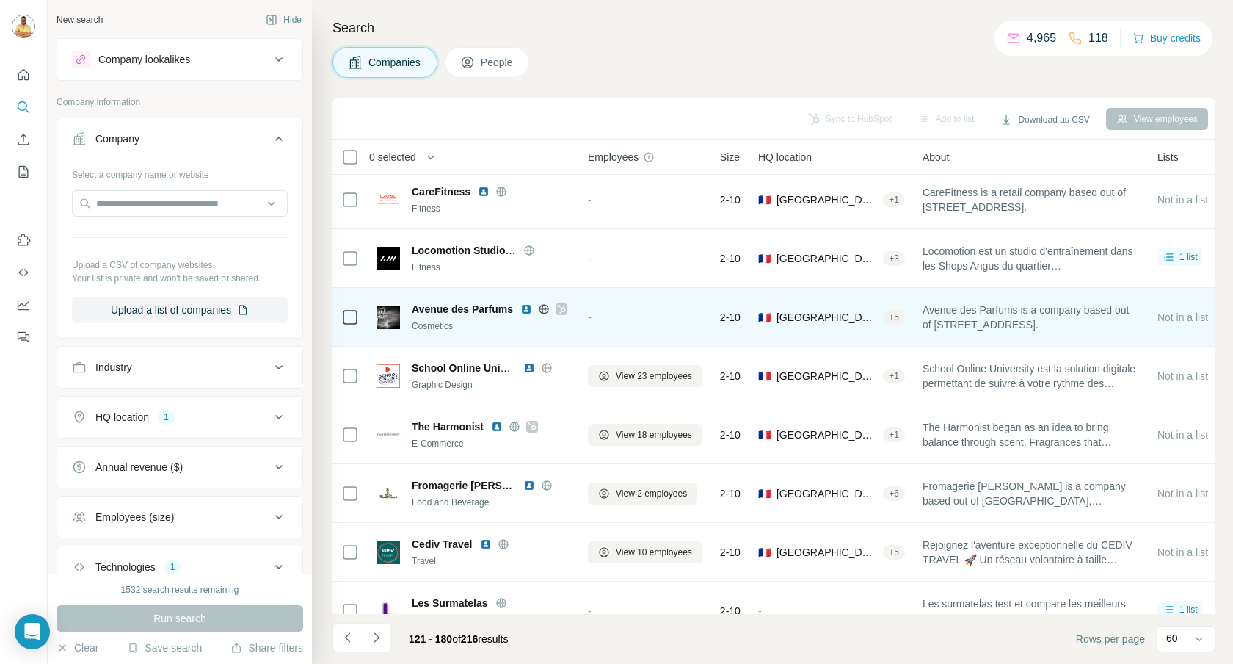
click at [545, 308] on icon at bounding box center [544, 309] width 4 height 10
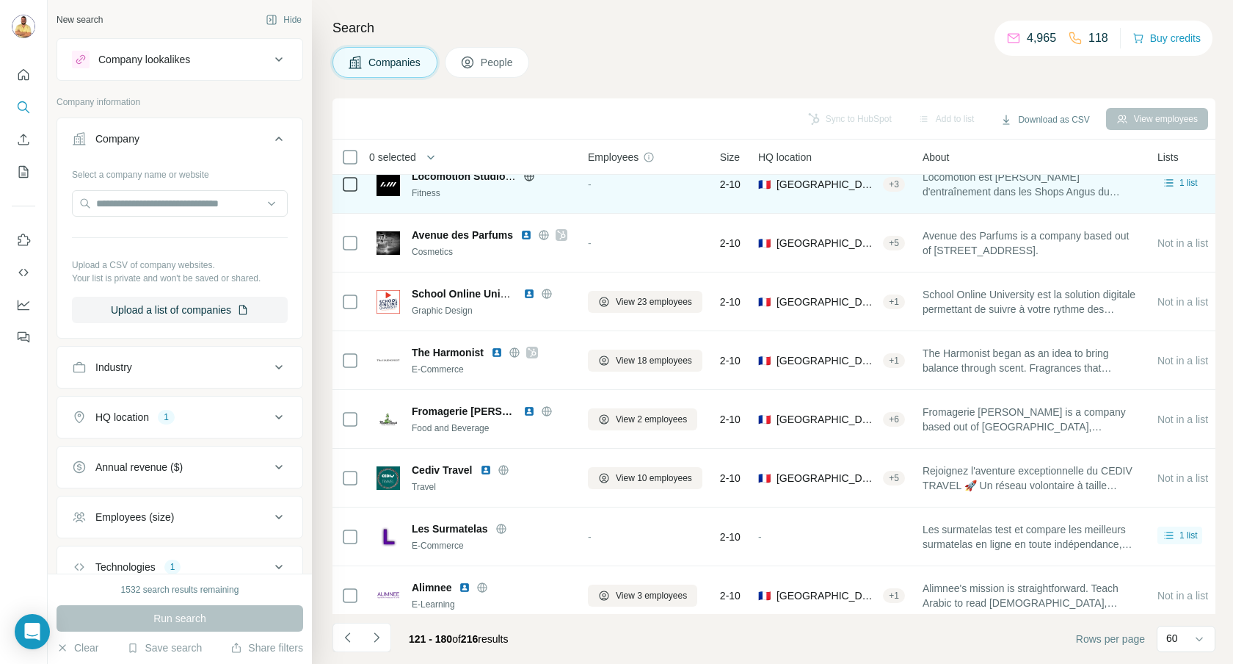
scroll to position [202, 0]
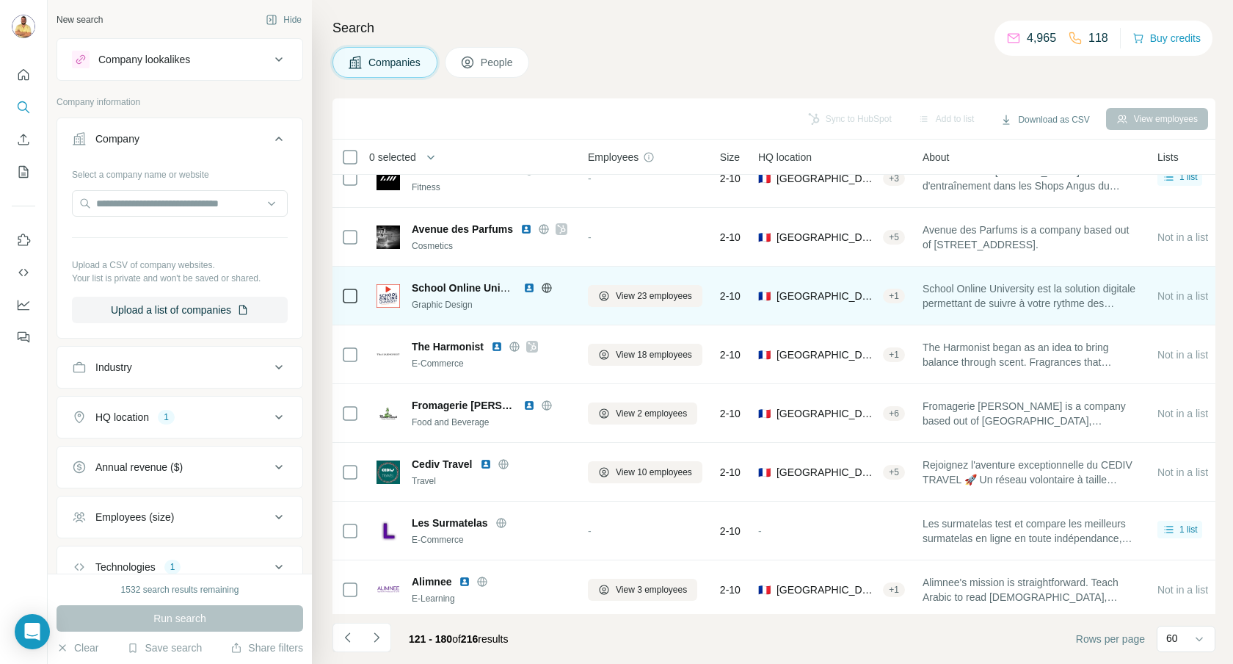
click at [545, 287] on icon at bounding box center [547, 288] width 4 height 10
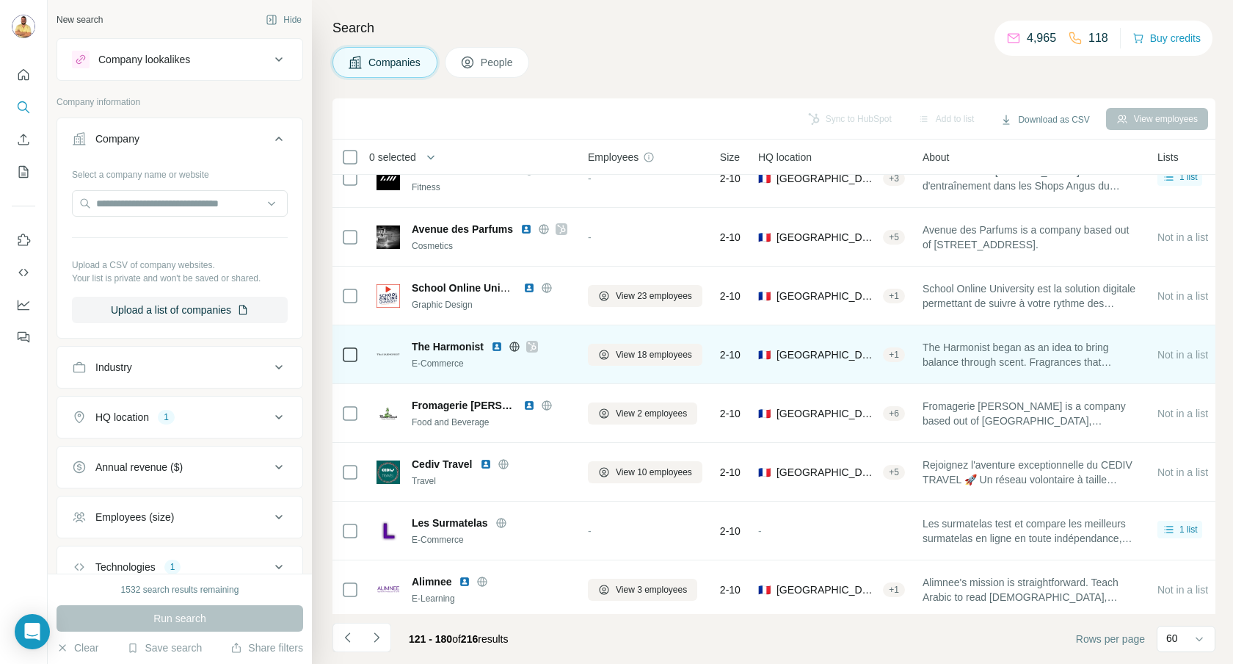
click at [518, 349] on icon at bounding box center [515, 347] width 12 height 12
